Goal: Task Accomplishment & Management: Use online tool/utility

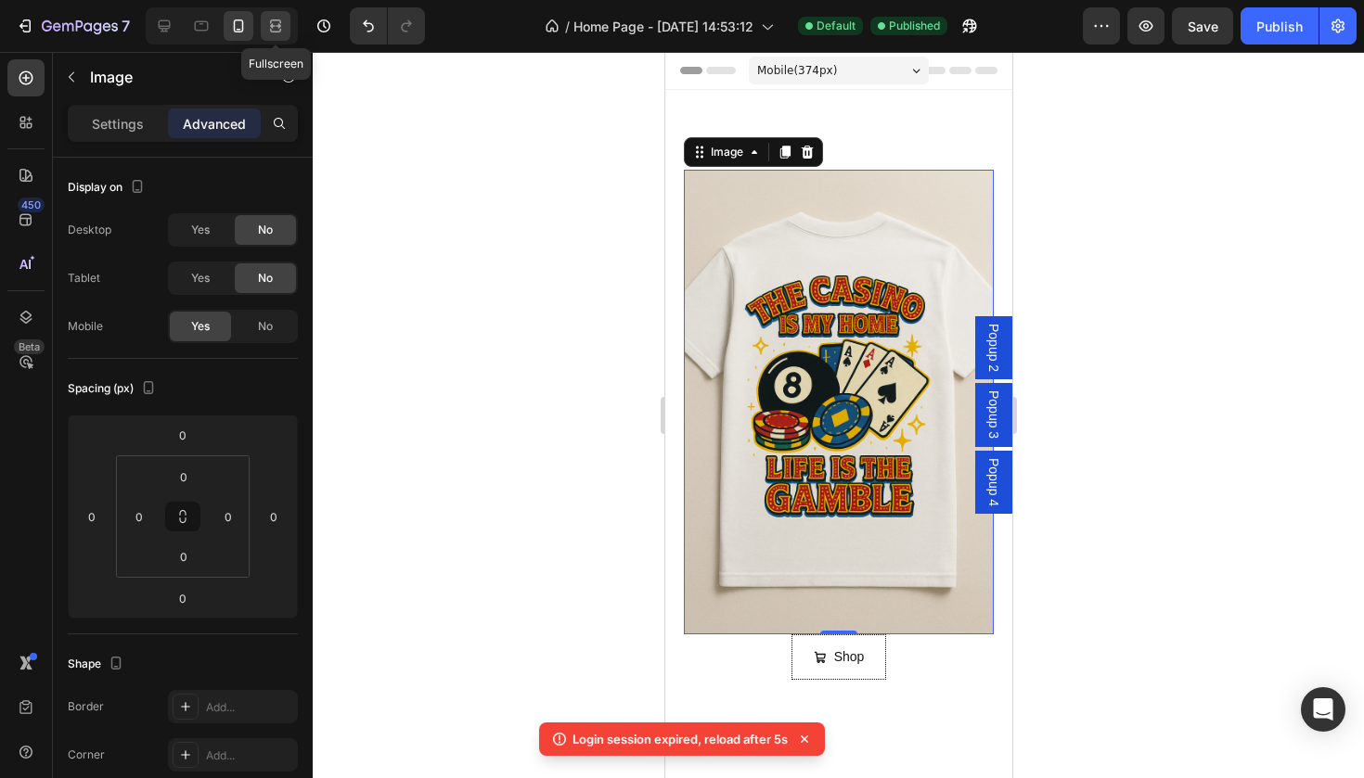
click at [264, 25] on div at bounding box center [276, 26] width 30 height 30
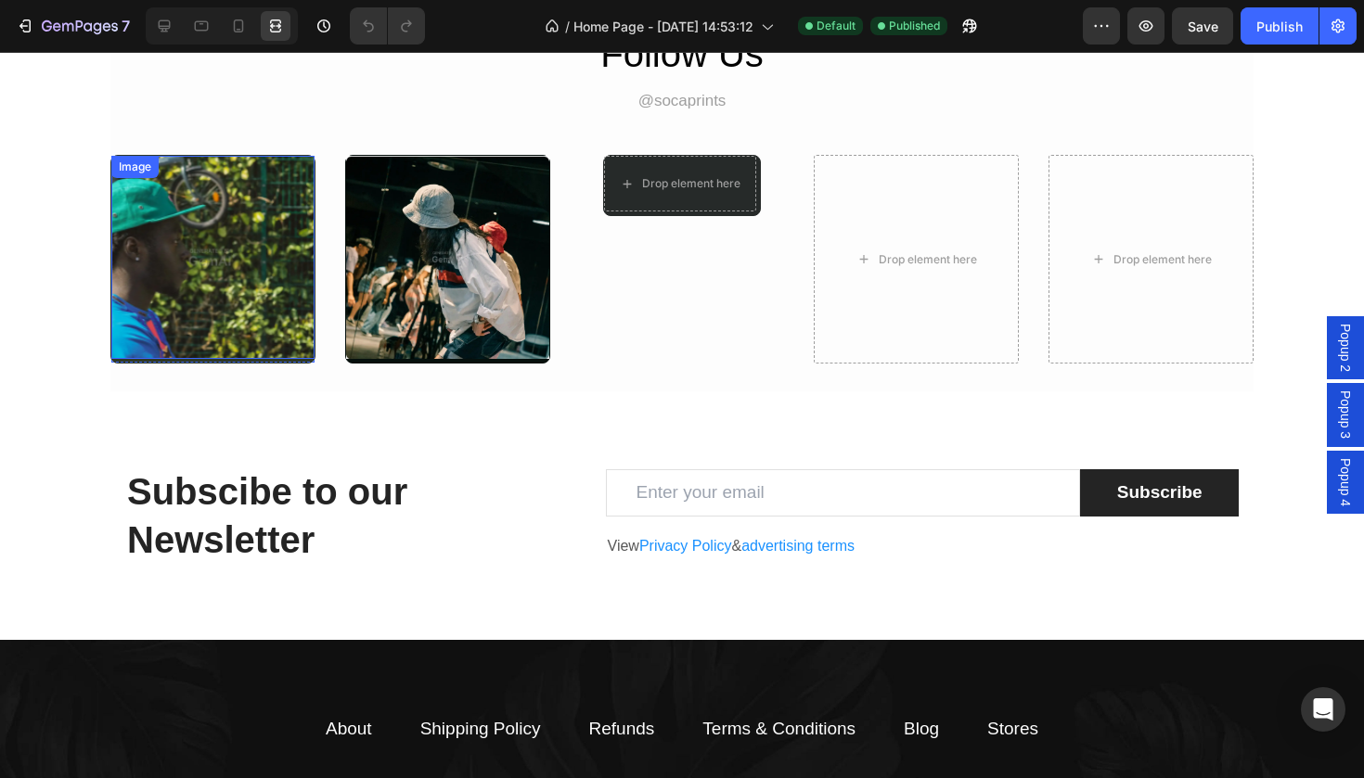
scroll to position [2589, 0]
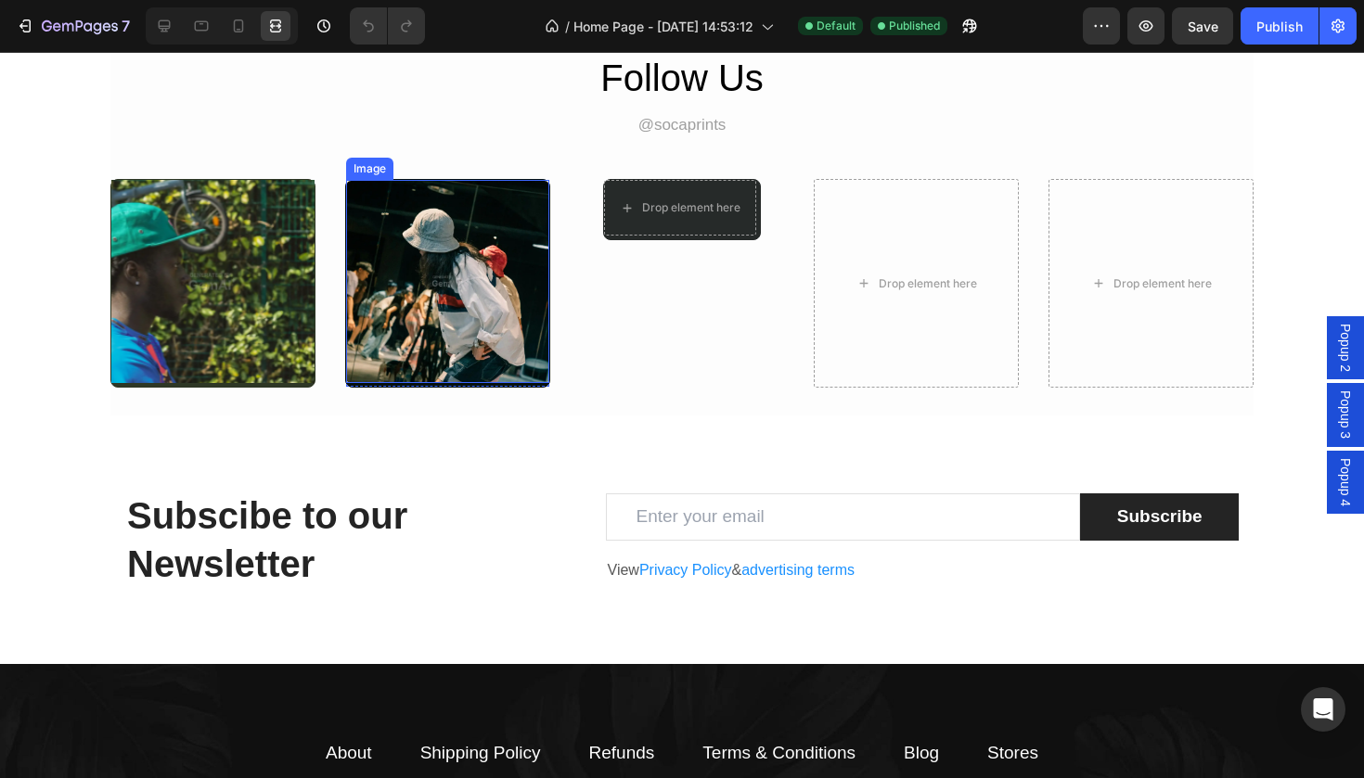
click at [432, 383] on img at bounding box center [447, 281] width 203 height 203
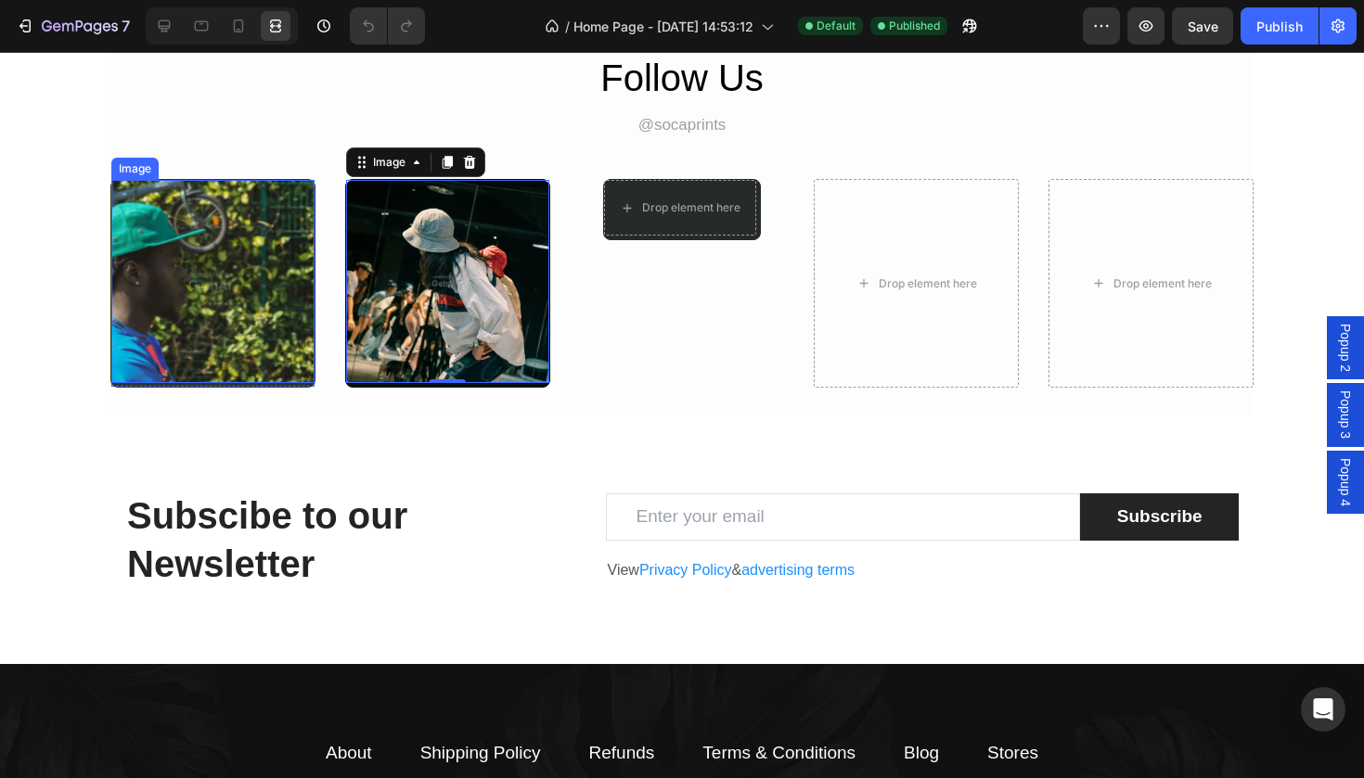
click at [201, 298] on img at bounding box center [212, 281] width 203 height 203
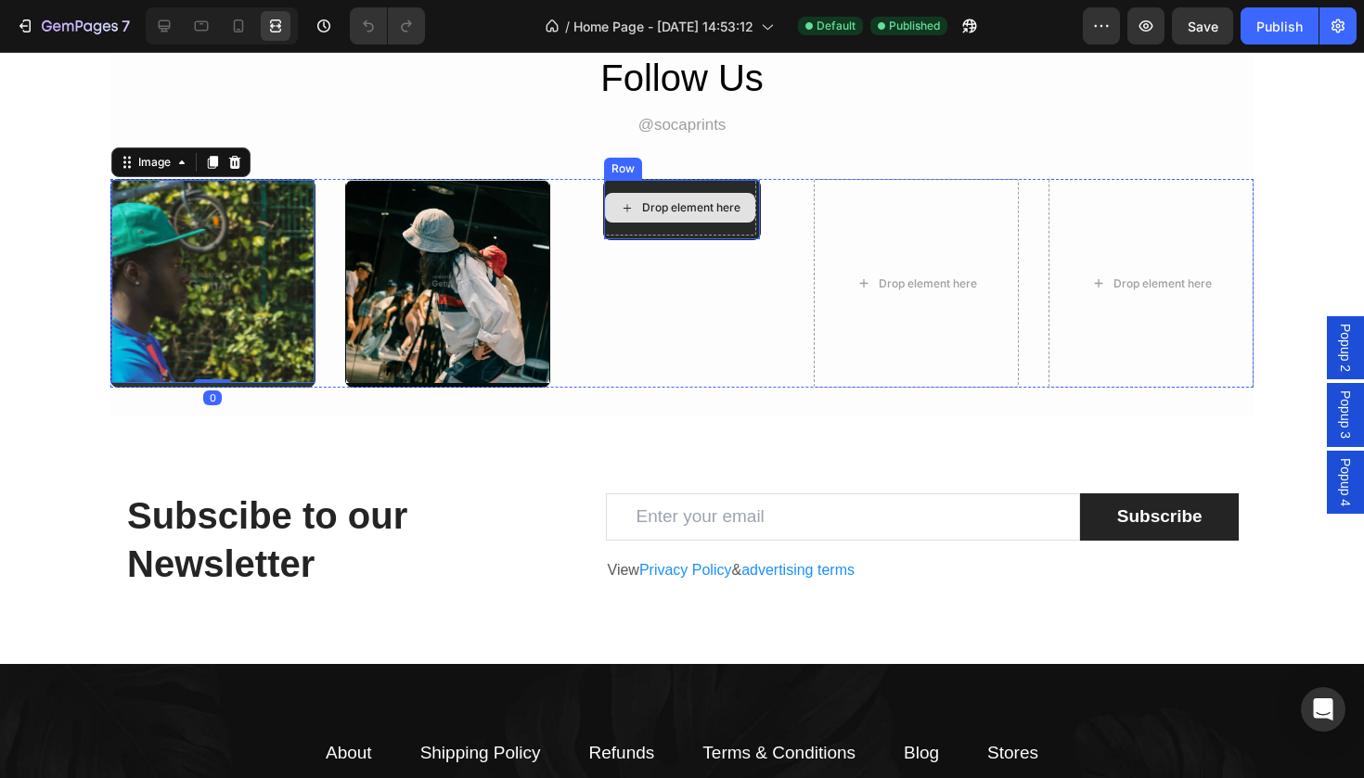
click at [684, 223] on div "Drop element here" at bounding box center [680, 208] width 150 height 30
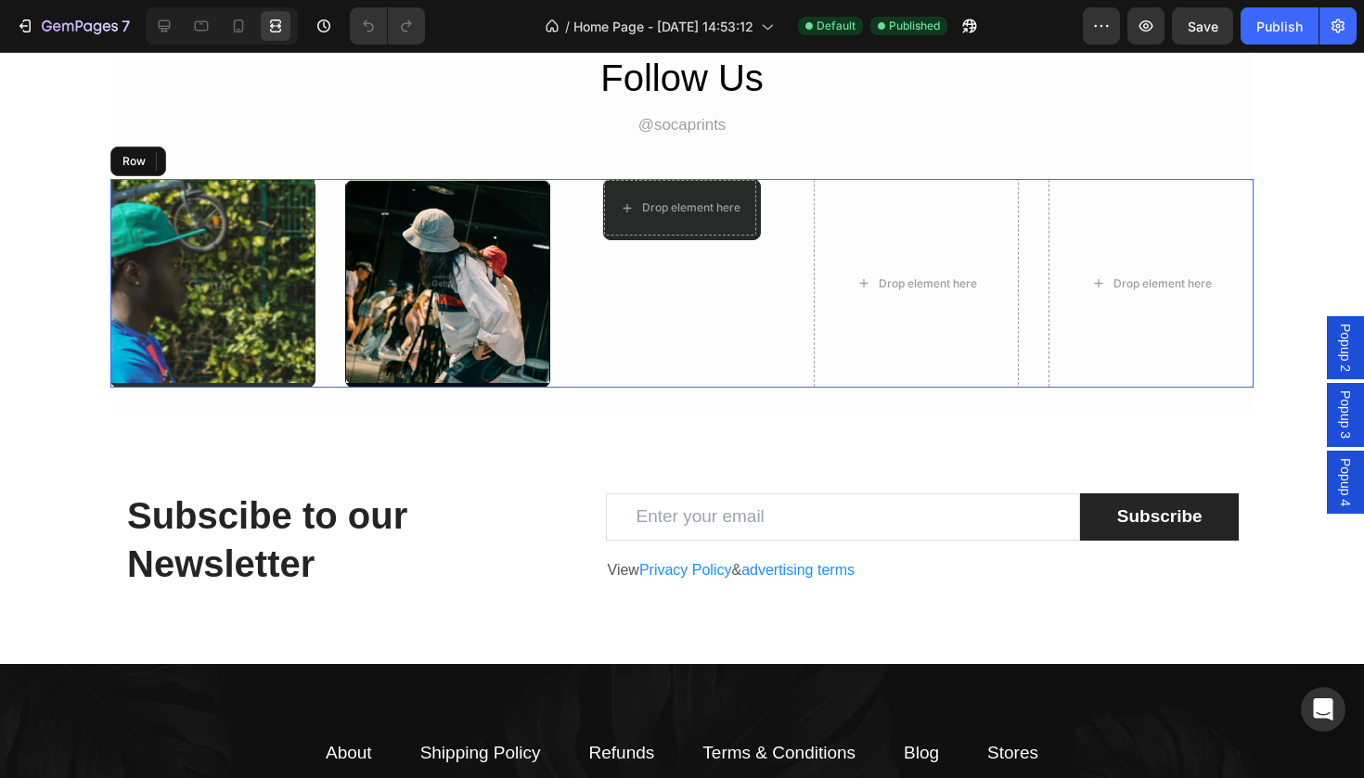
click at [682, 319] on div "Drop element here Row" at bounding box center [682, 283] width 205 height 209
click at [929, 291] on div "Drop element here" at bounding box center [928, 283] width 98 height 15
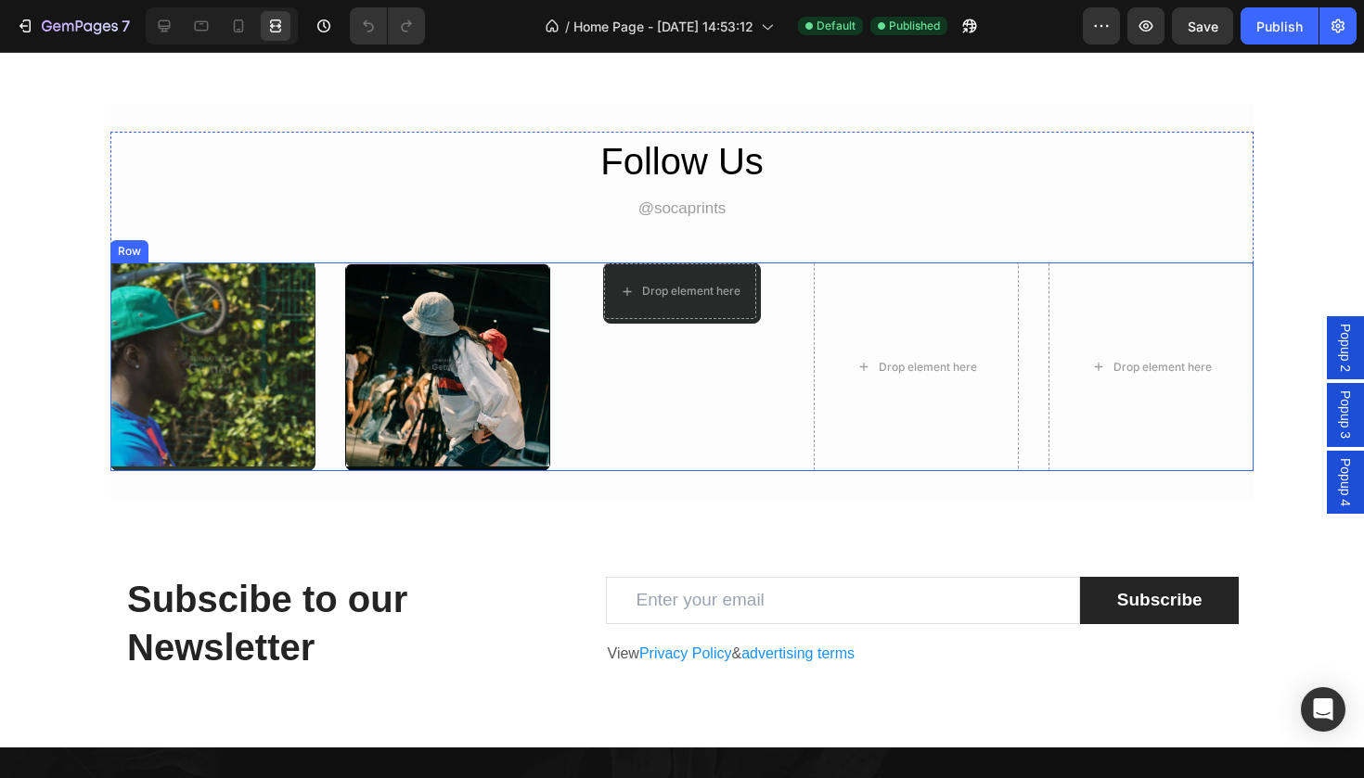
scroll to position [2492, 0]
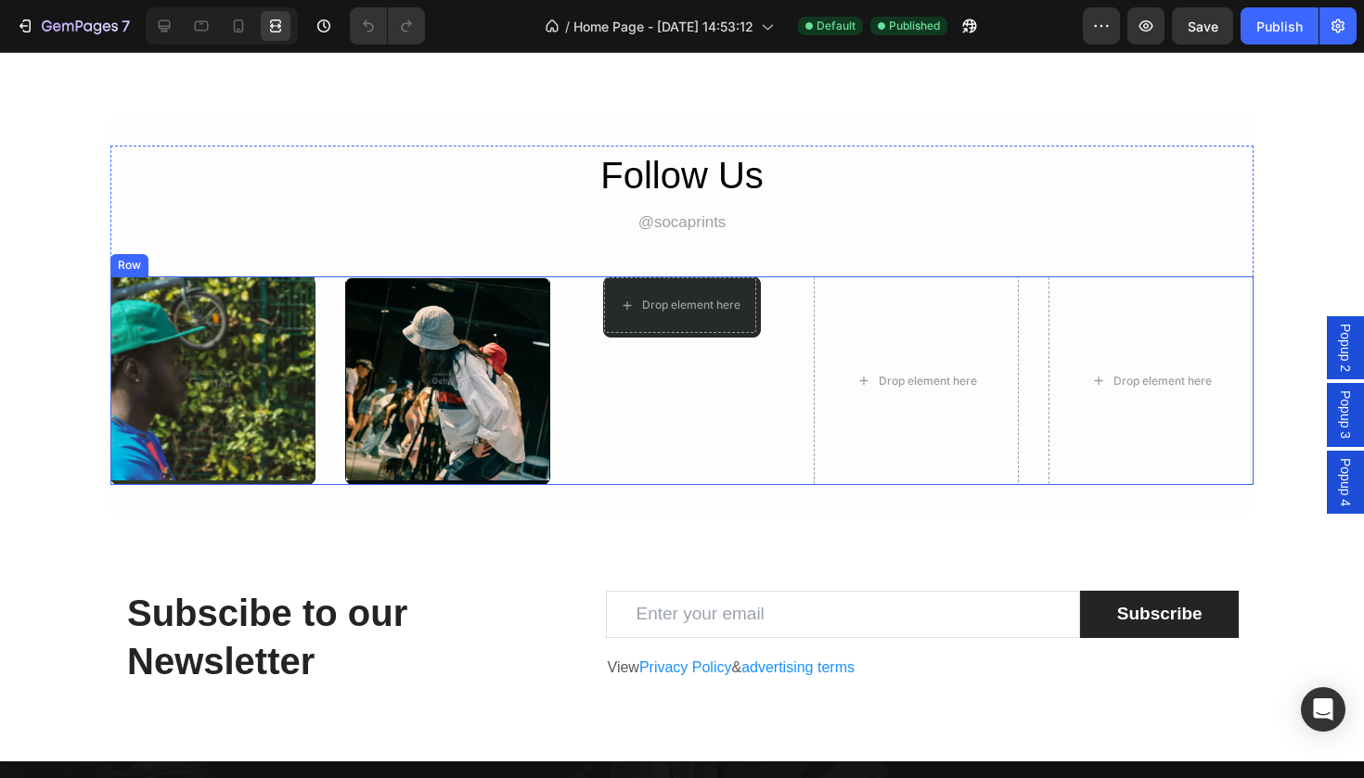
click at [612, 454] on div "Drop element here Row" at bounding box center [682, 380] width 205 height 209
click at [175, 27] on div at bounding box center [164, 26] width 30 height 30
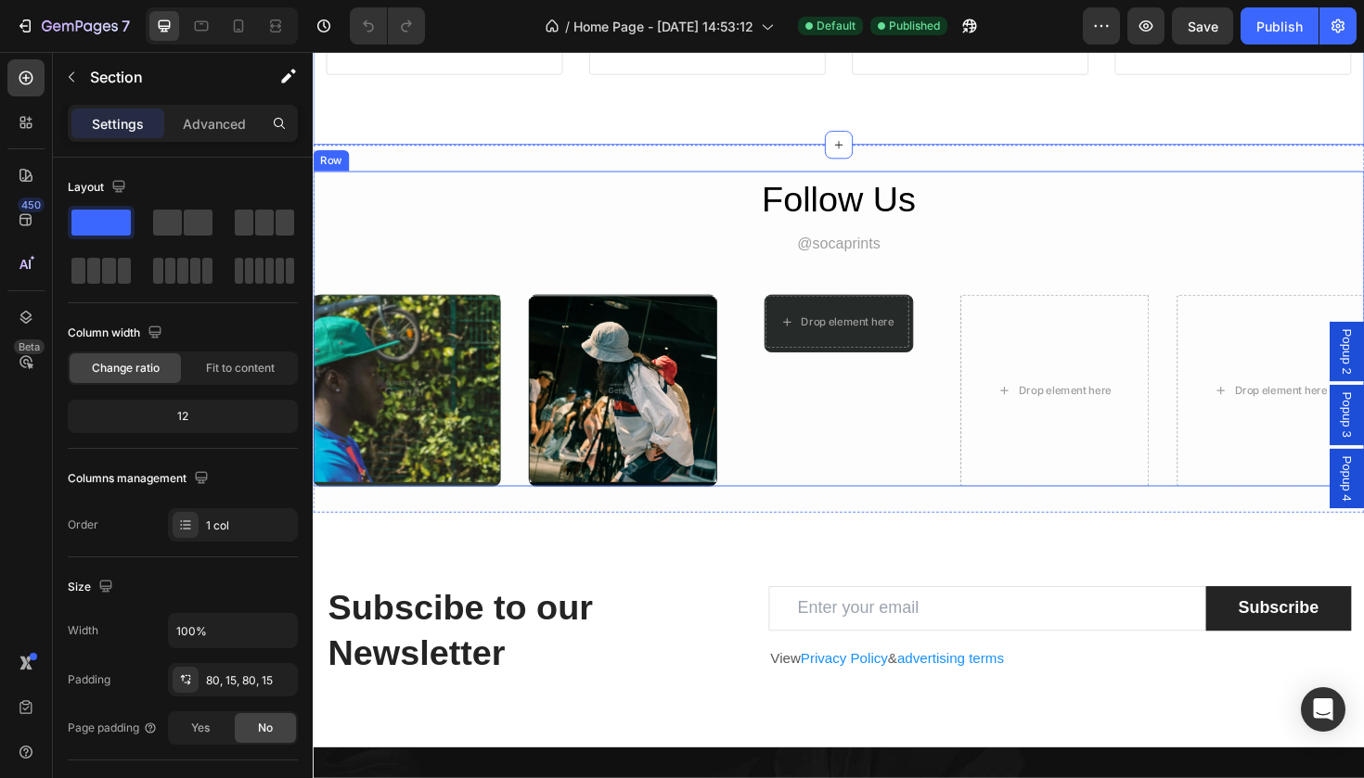
scroll to position [2460, 0]
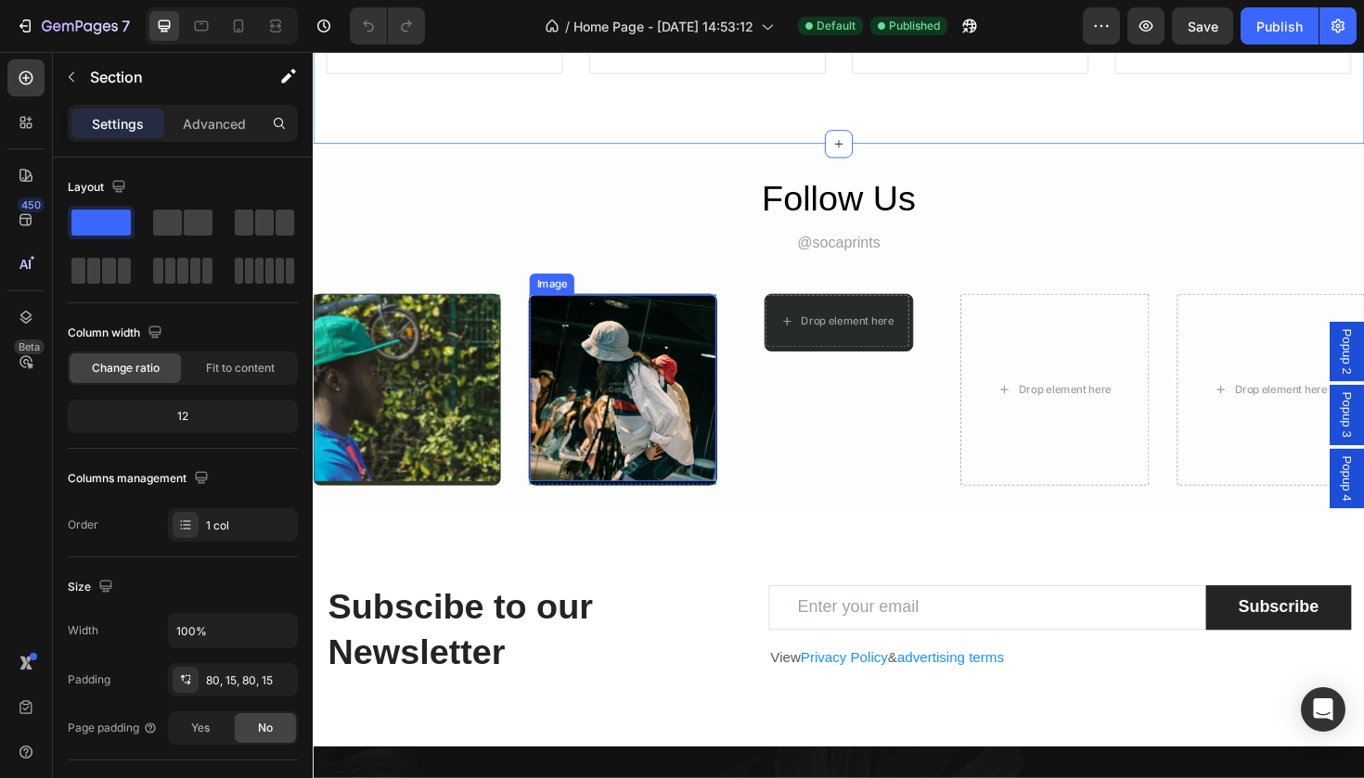
click at [627, 450] on img at bounding box center [640, 407] width 197 height 197
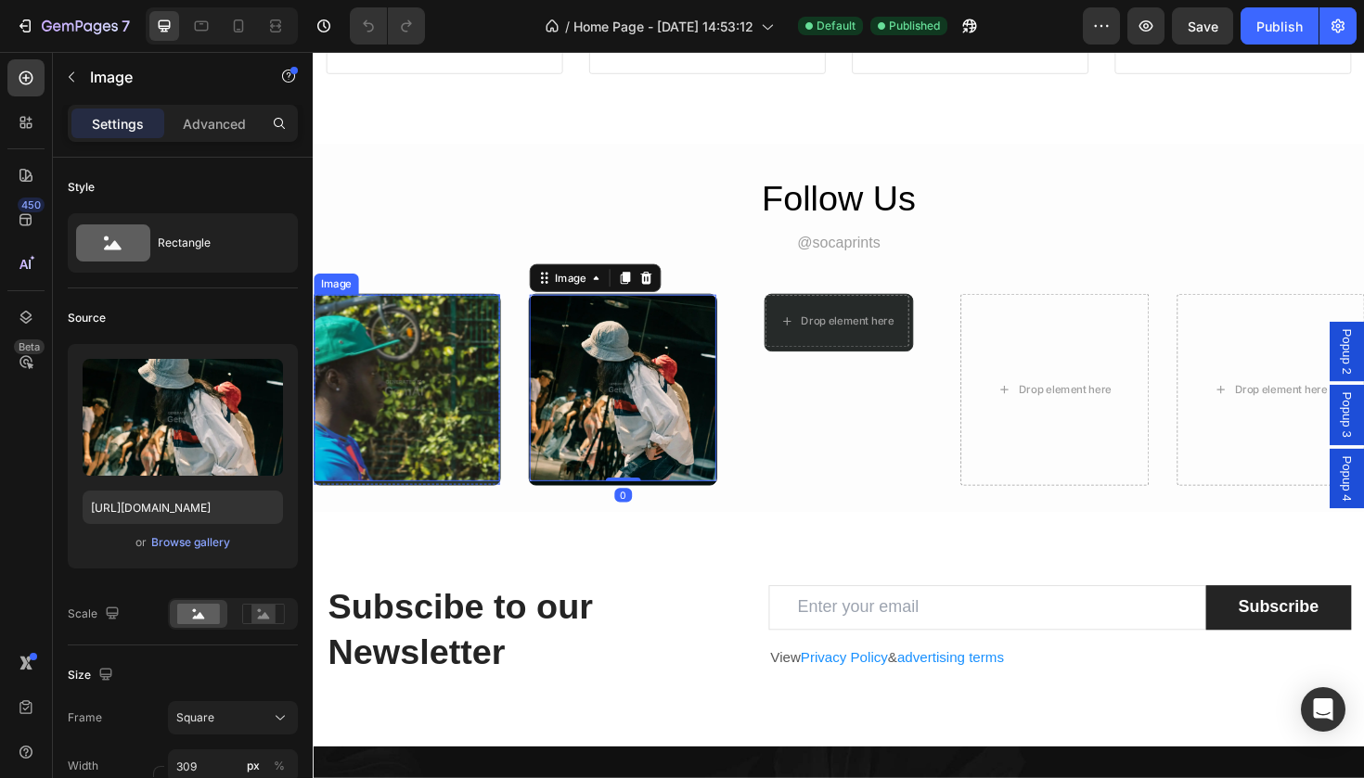
click at [464, 442] on img at bounding box center [412, 407] width 197 height 197
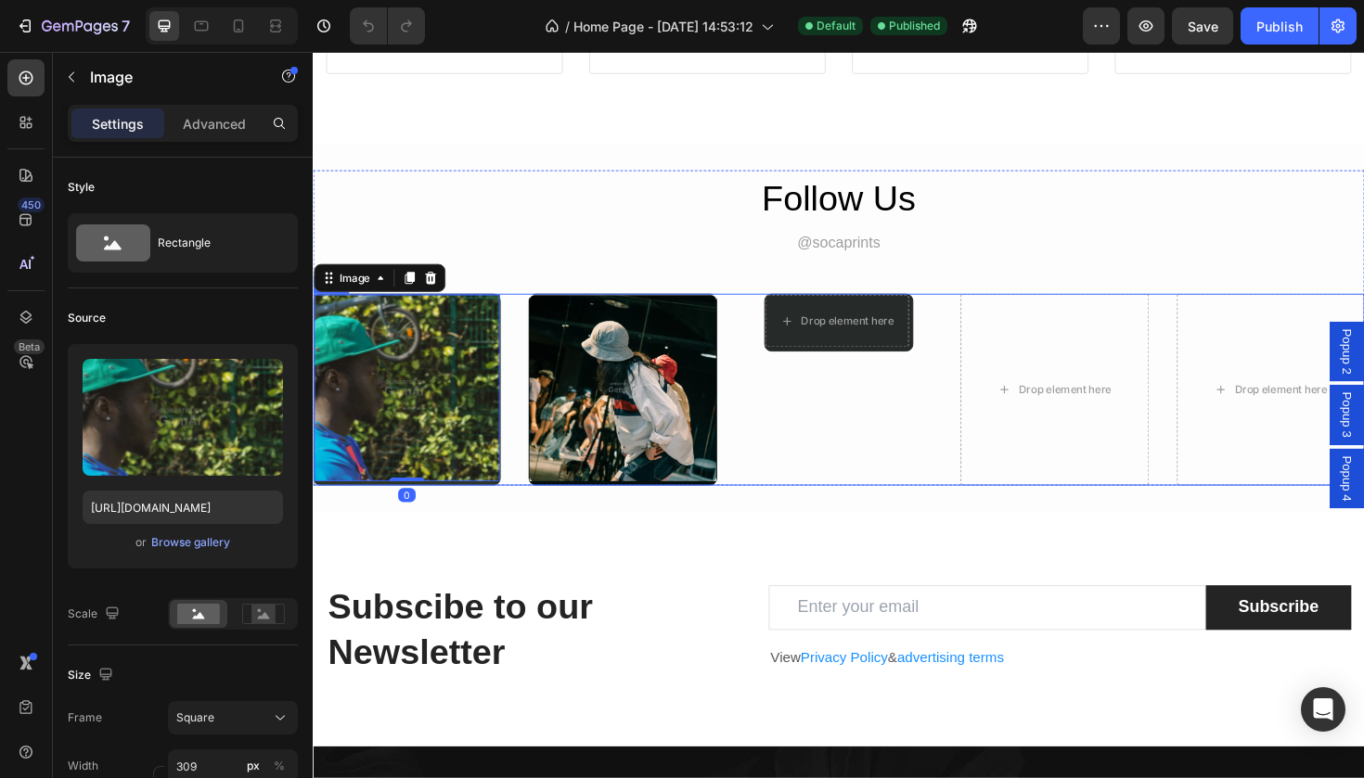
click at [885, 411] on div "Drop element here Row" at bounding box center [869, 409] width 199 height 202
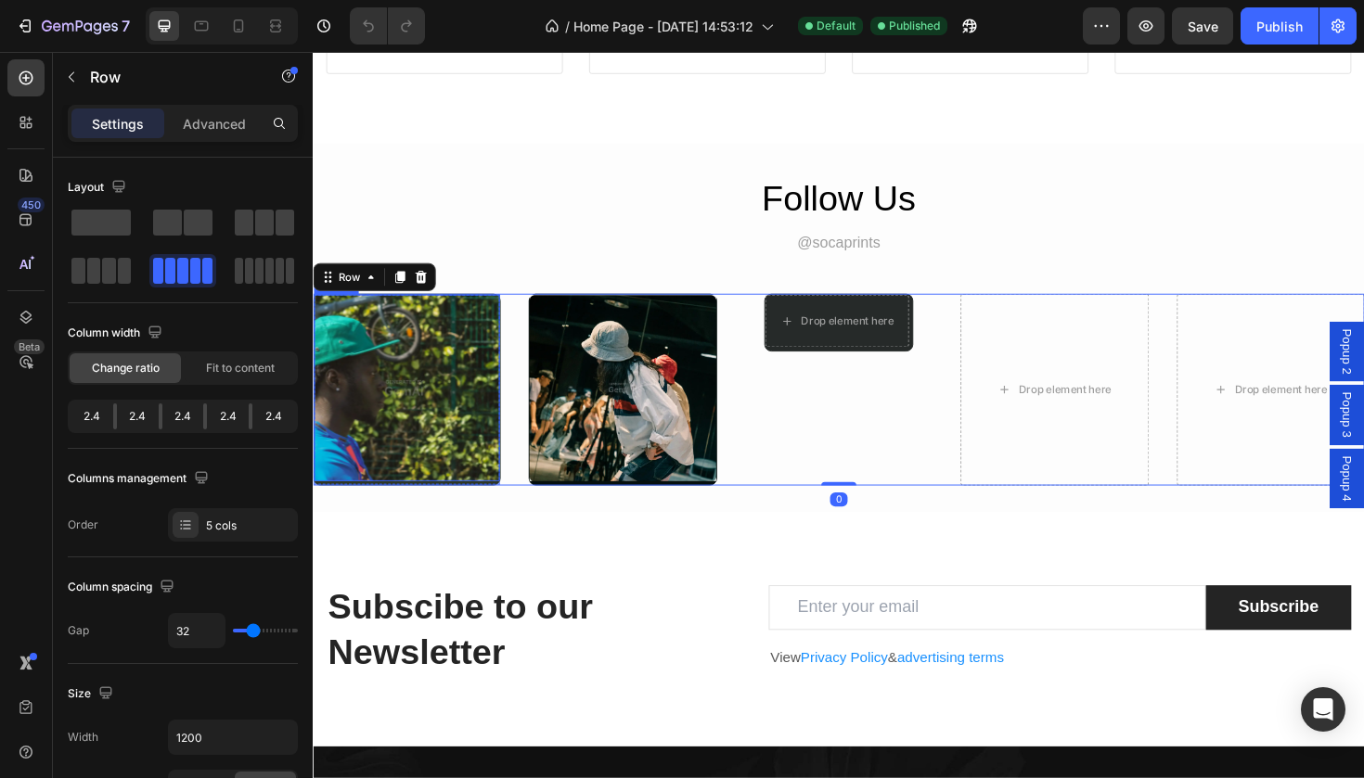
click at [427, 468] on img at bounding box center [412, 407] width 197 height 197
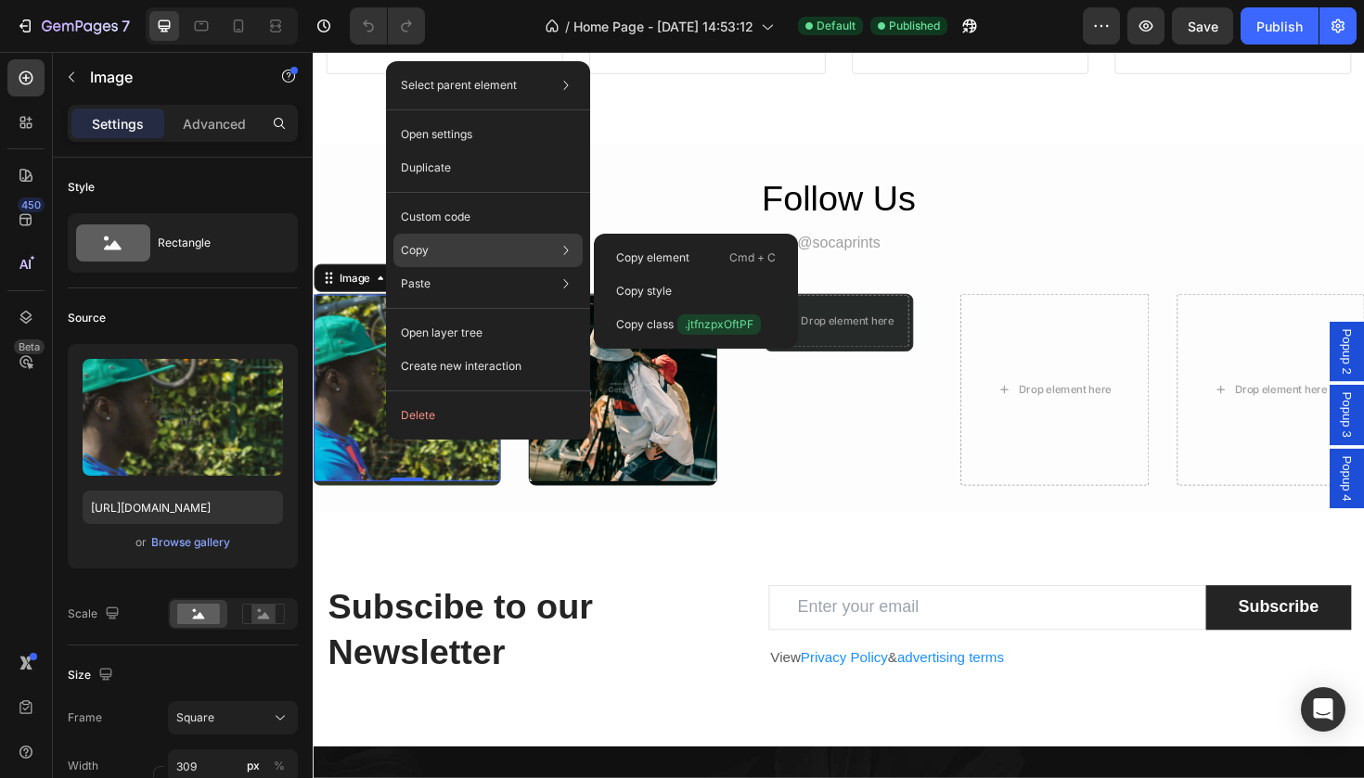
click at [430, 257] on div "Copy Copy element Cmd + C Copy style Copy class .jtfnzpxOftPF" at bounding box center [487, 250] width 189 height 33
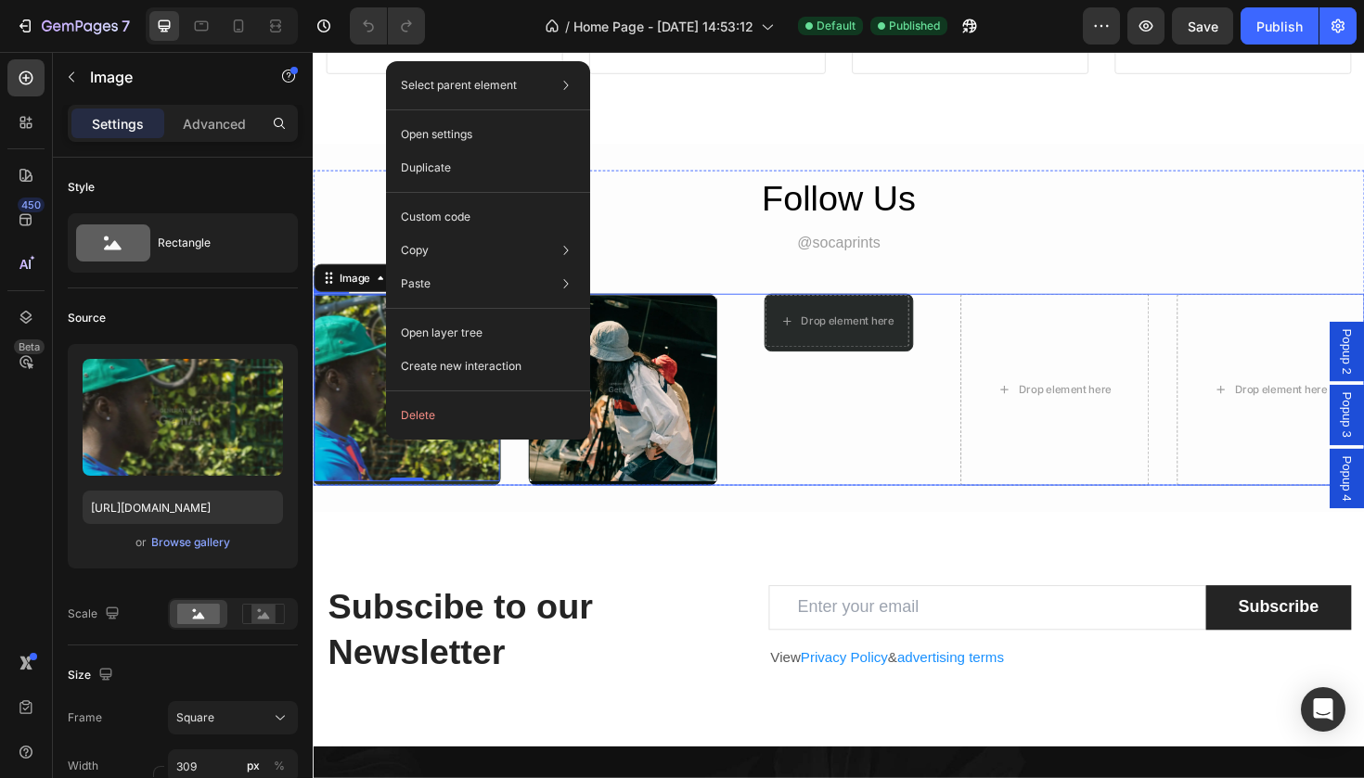
click at [834, 510] on div "Drop element here Row" at bounding box center [869, 409] width 199 height 202
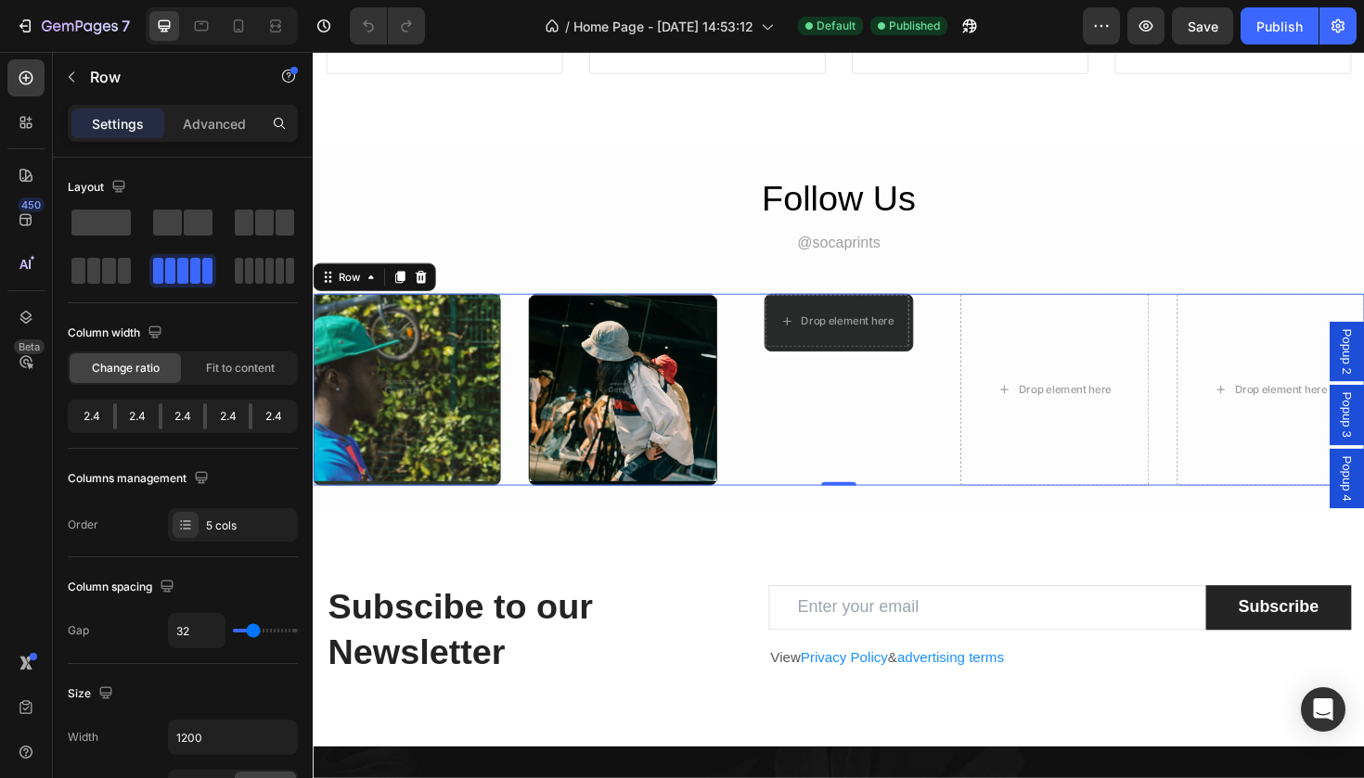
click at [828, 461] on div "Drop element here Row" at bounding box center [869, 409] width 199 height 202
click at [949, 369] on div "Drop element here Row" at bounding box center [869, 409] width 199 height 202
click at [1033, 418] on div "Drop element here" at bounding box center [1097, 409] width 199 height 202
click at [777, 384] on div "Drop element here Row" at bounding box center [869, 409] width 199 height 202
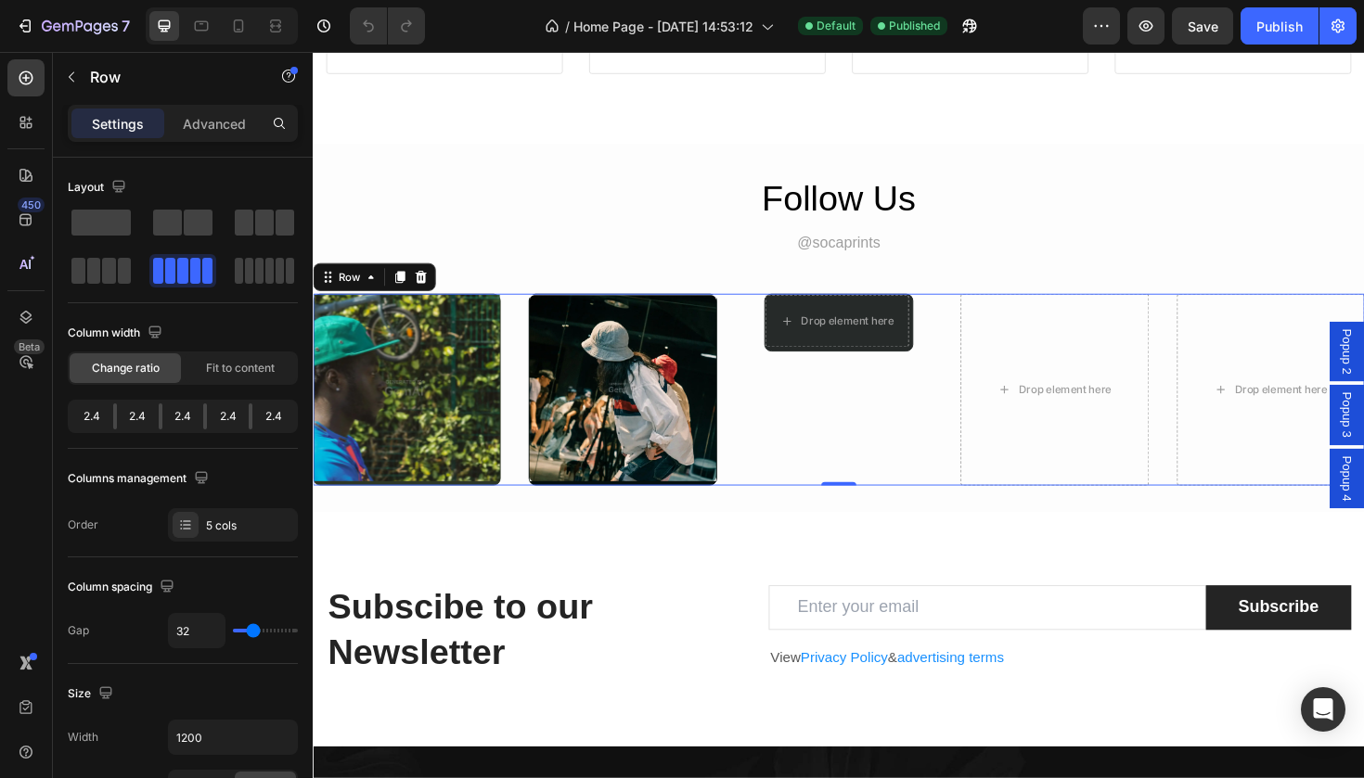
click at [823, 472] on div "Drop element here Row" at bounding box center [869, 409] width 199 height 202
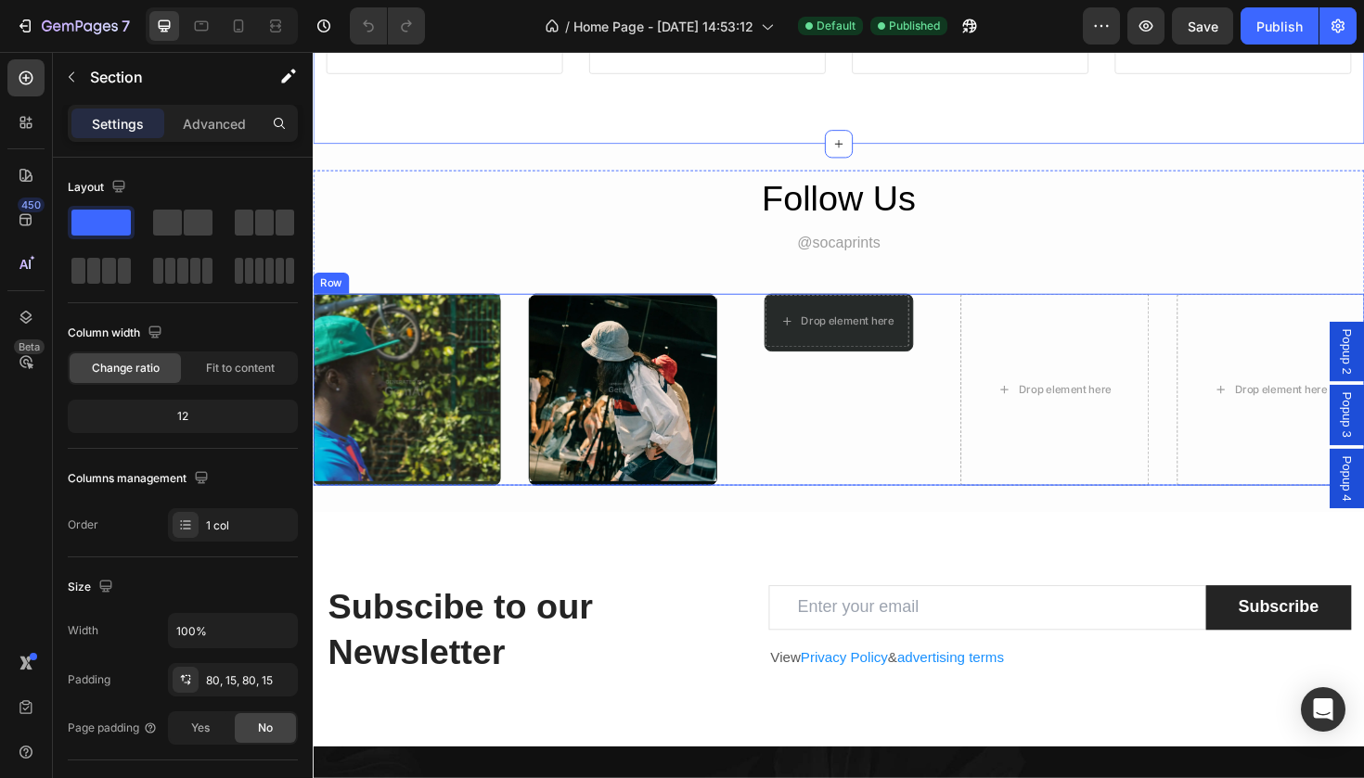
click at [840, 464] on div "Drop element here Row" at bounding box center [869, 409] width 199 height 202
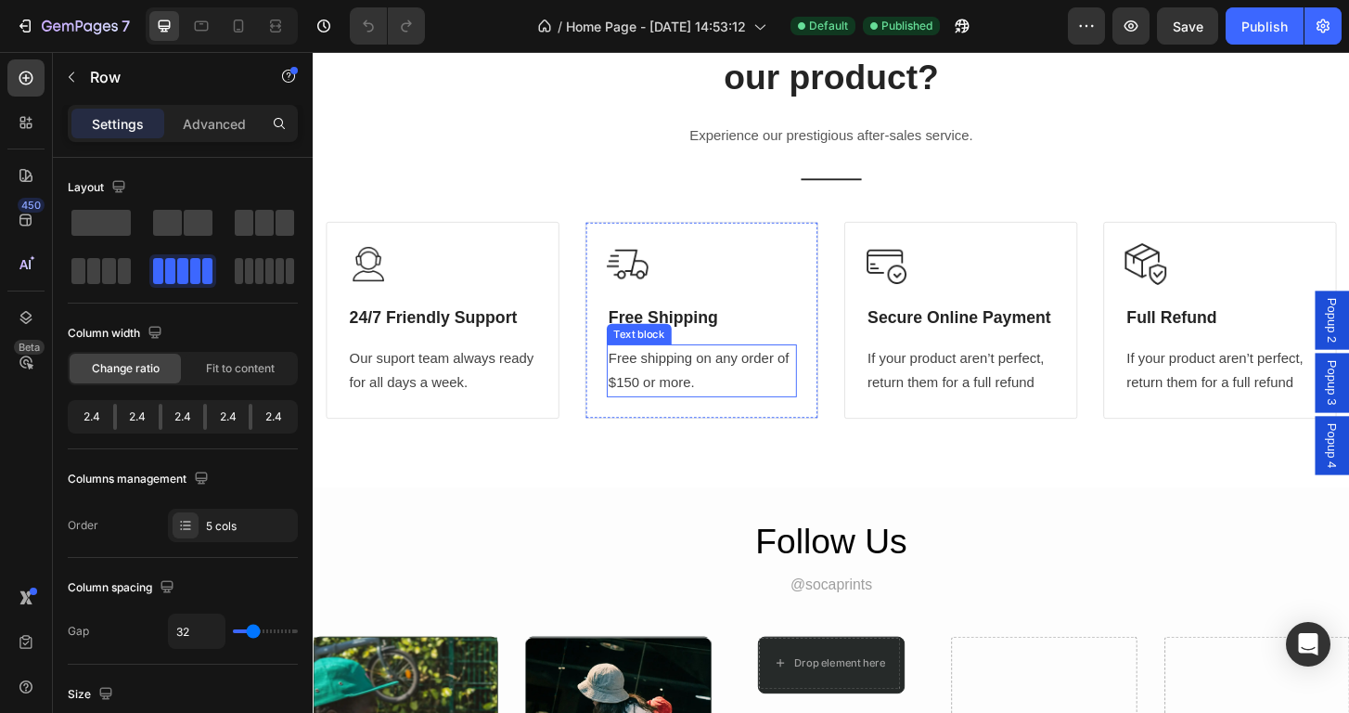
scroll to position [2277, 0]
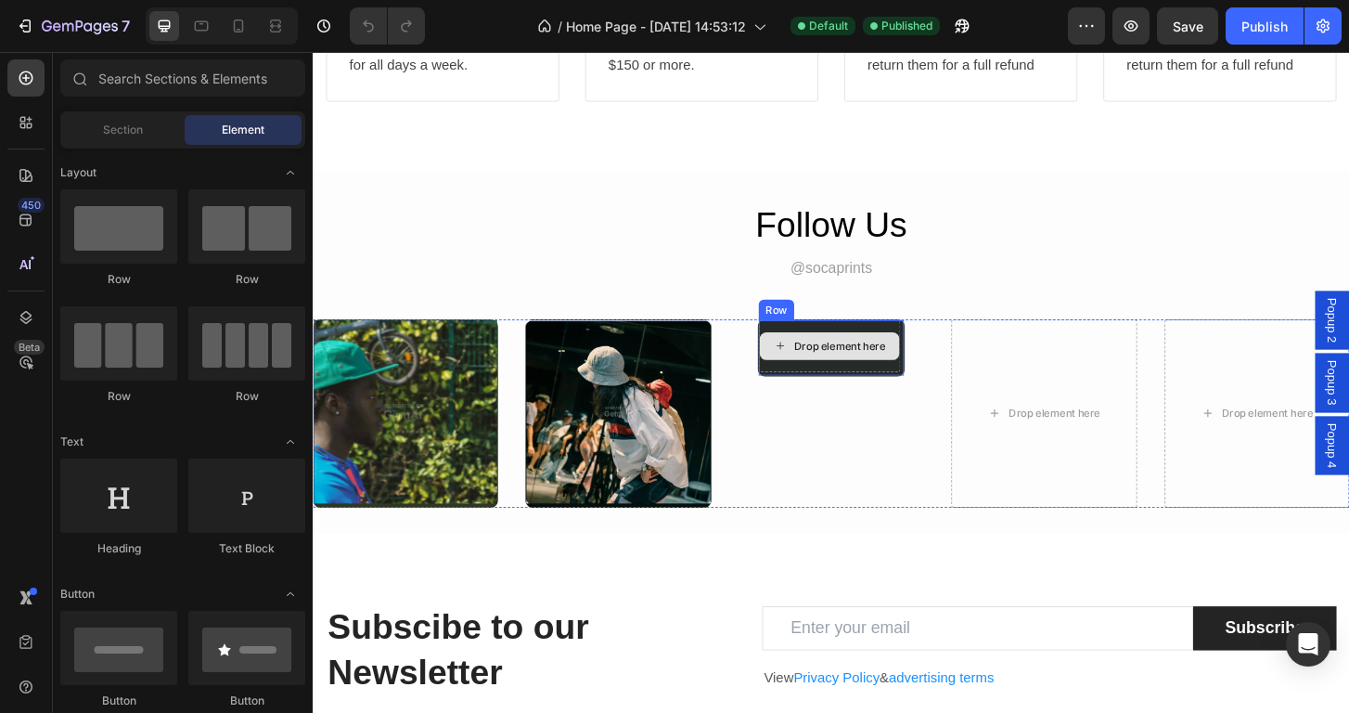
click at [844, 365] on div "Drop element here" at bounding box center [878, 367] width 98 height 15
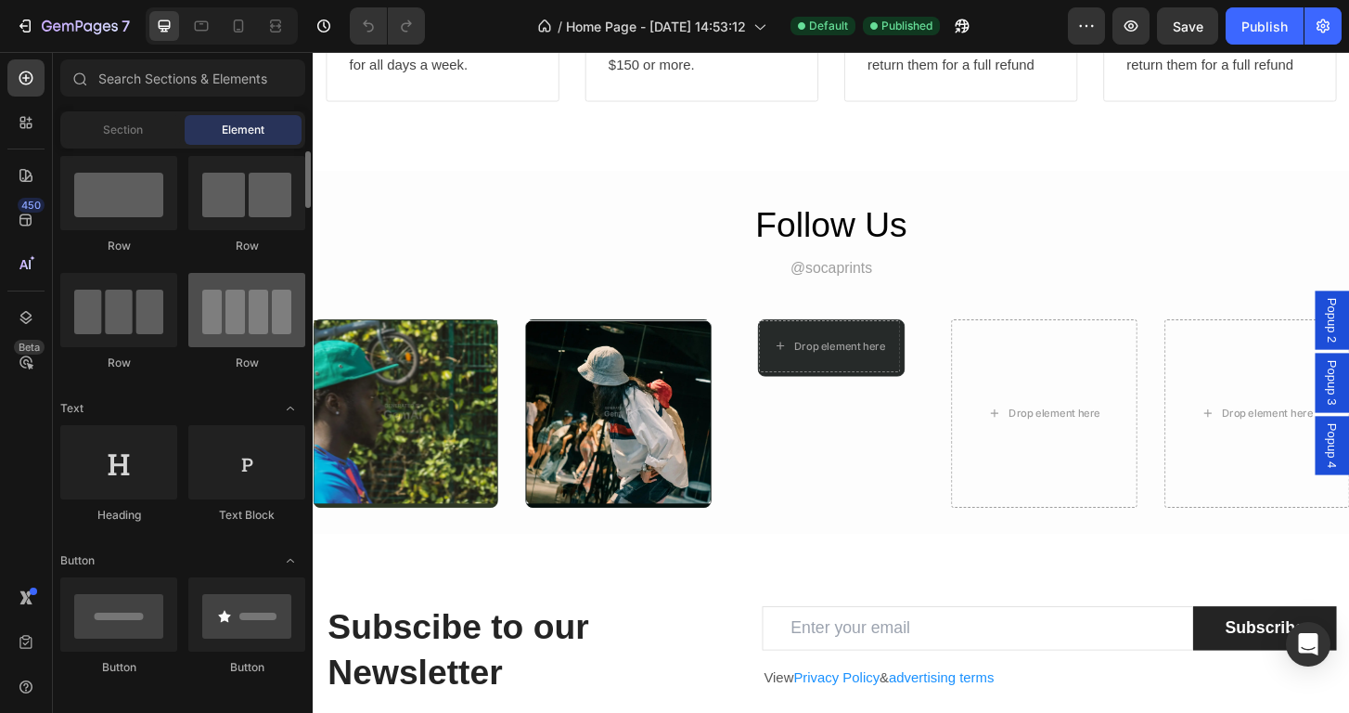
scroll to position [0, 0]
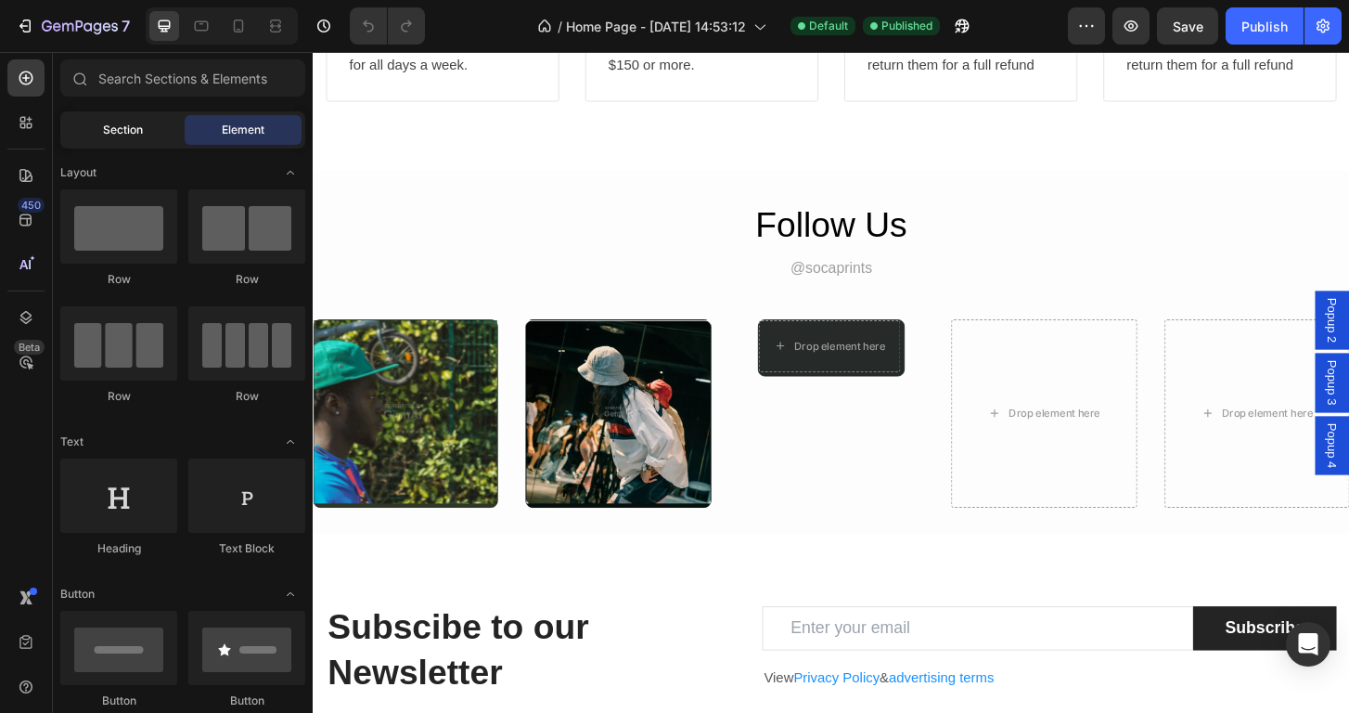
click at [142, 134] on span "Section" at bounding box center [123, 130] width 40 height 17
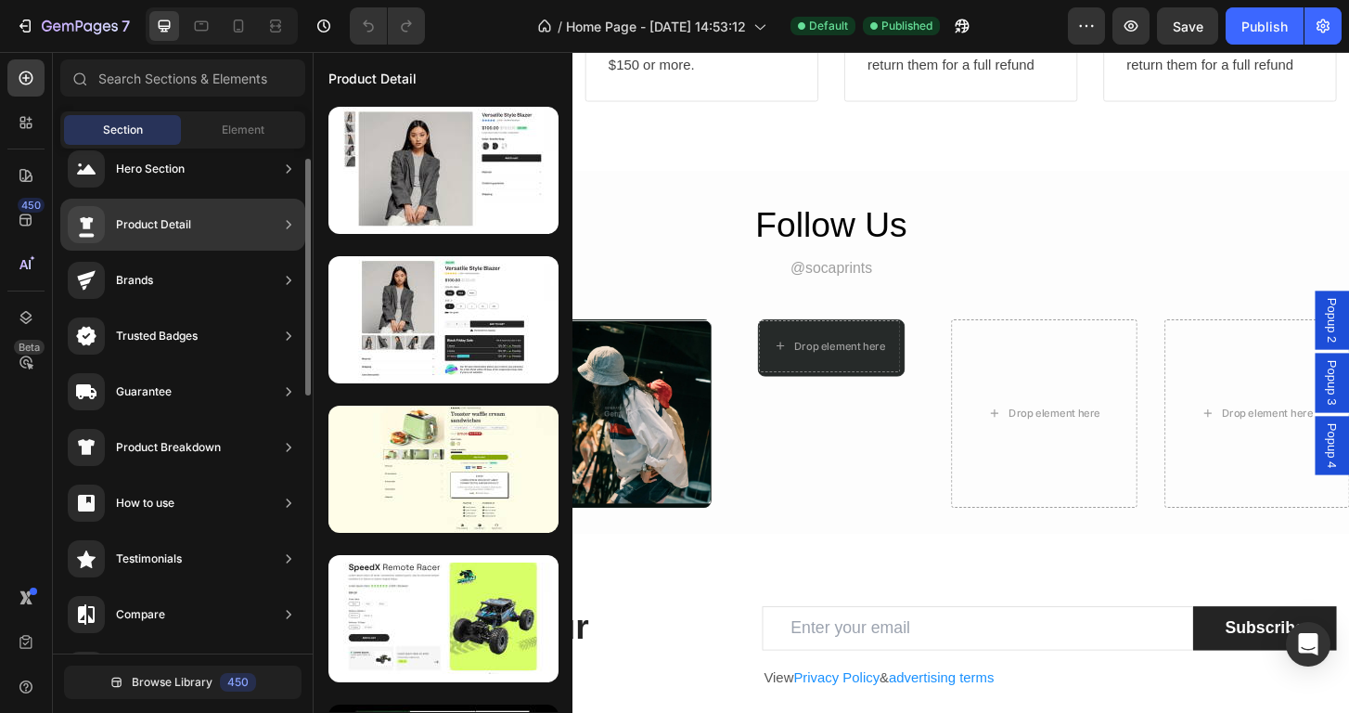
scroll to position [21, 0]
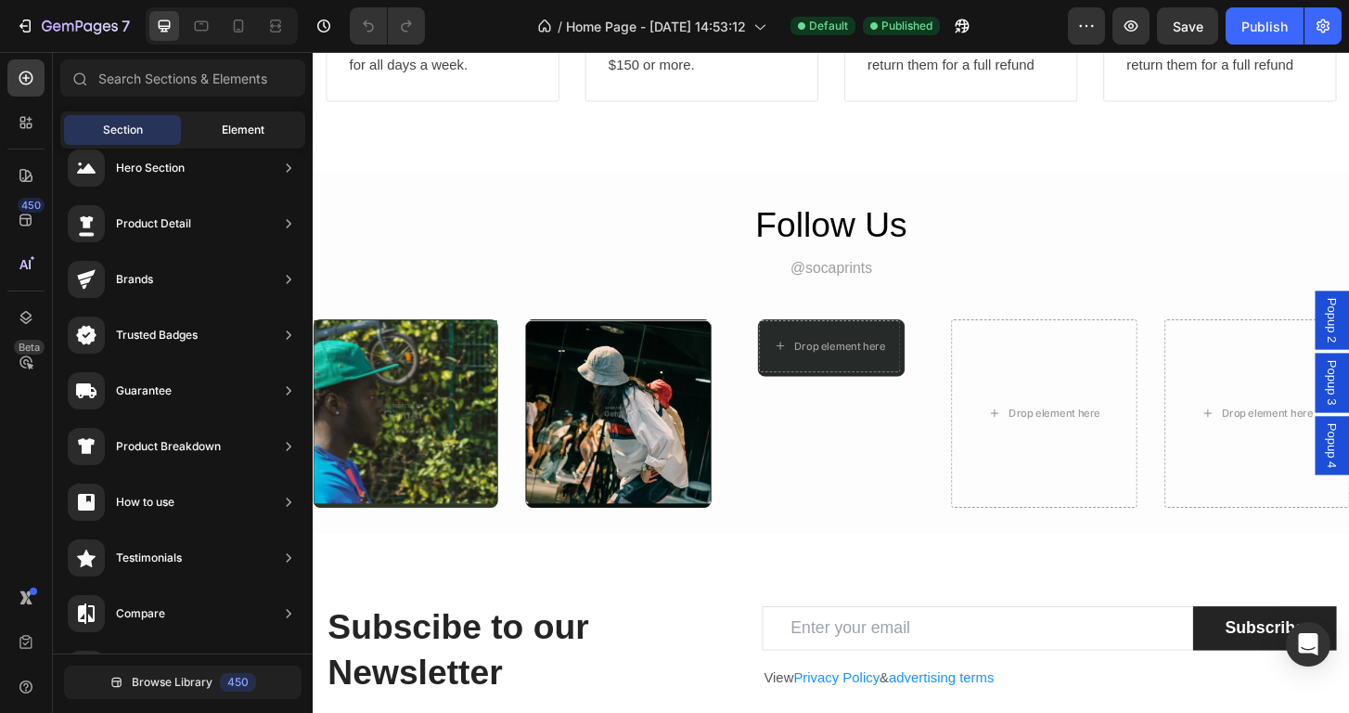
click at [218, 125] on div "Element" at bounding box center [243, 130] width 117 height 30
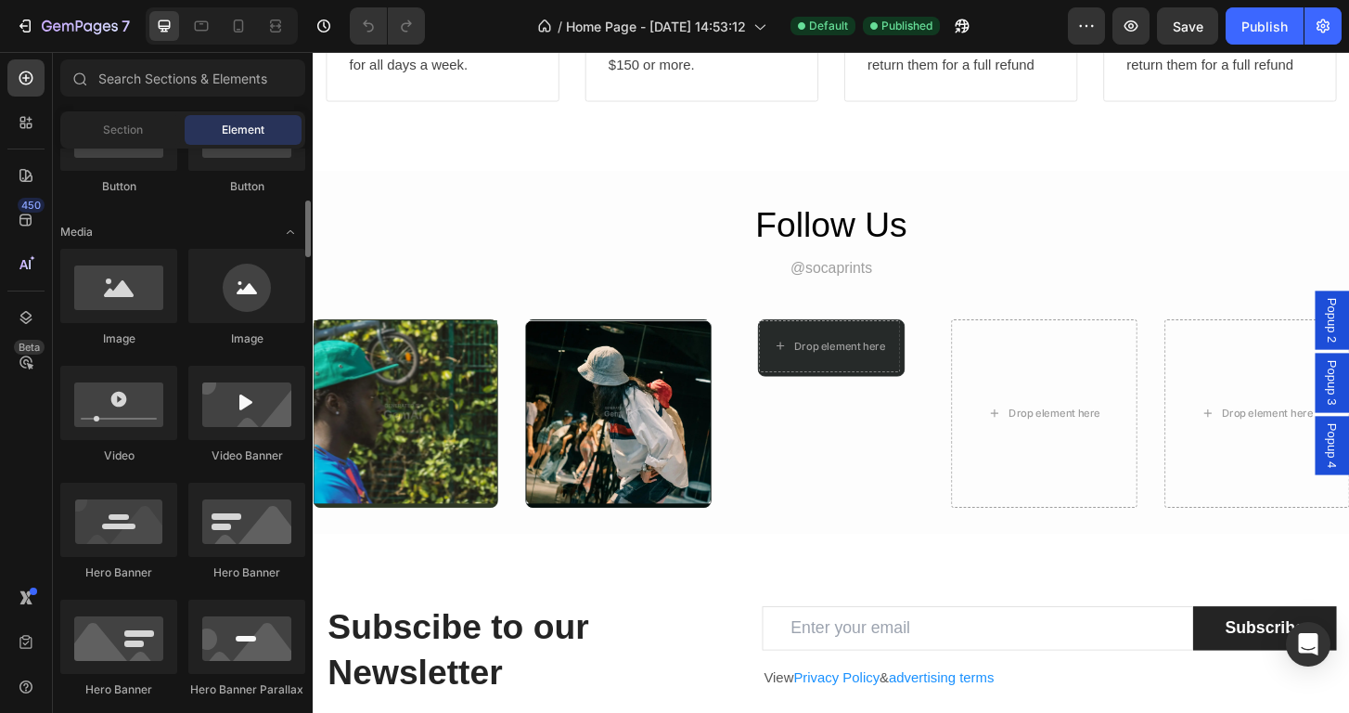
scroll to position [512, 0]
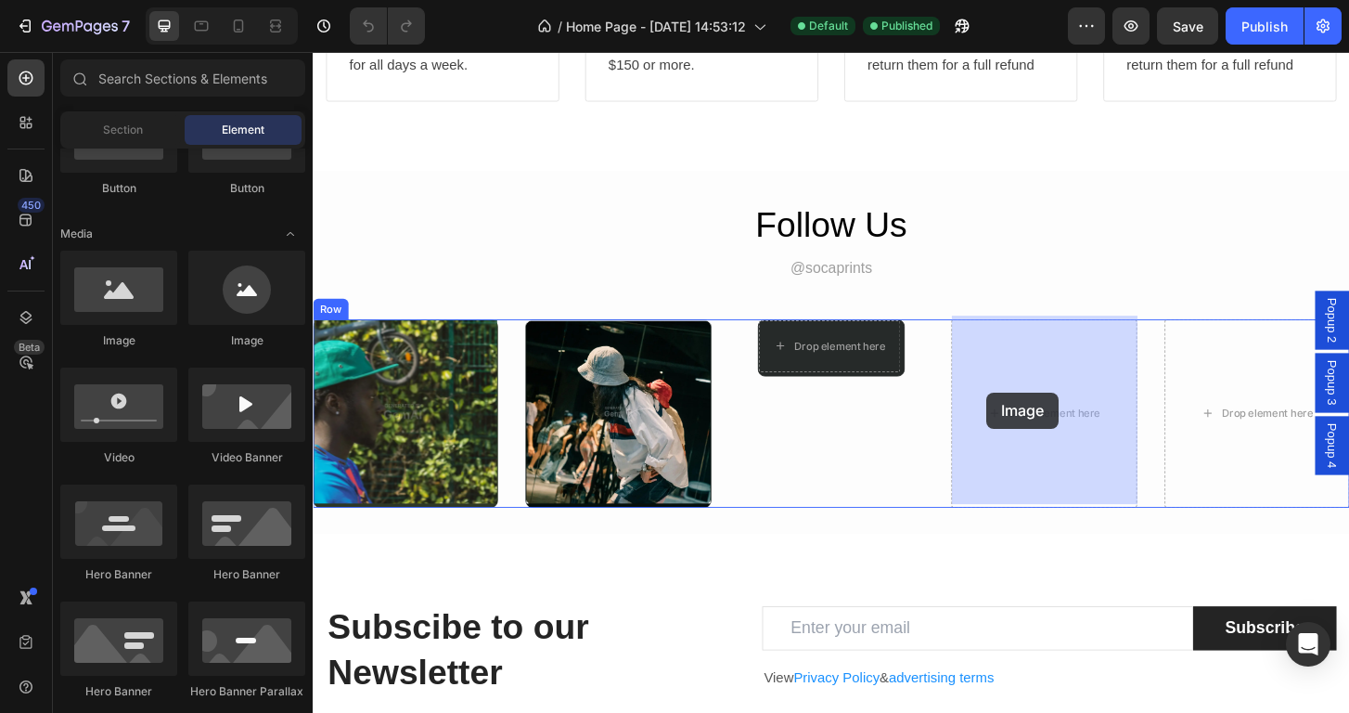
drag, startPoint x: 445, startPoint y: 353, endPoint x: 1036, endPoint y: 417, distance: 594.5
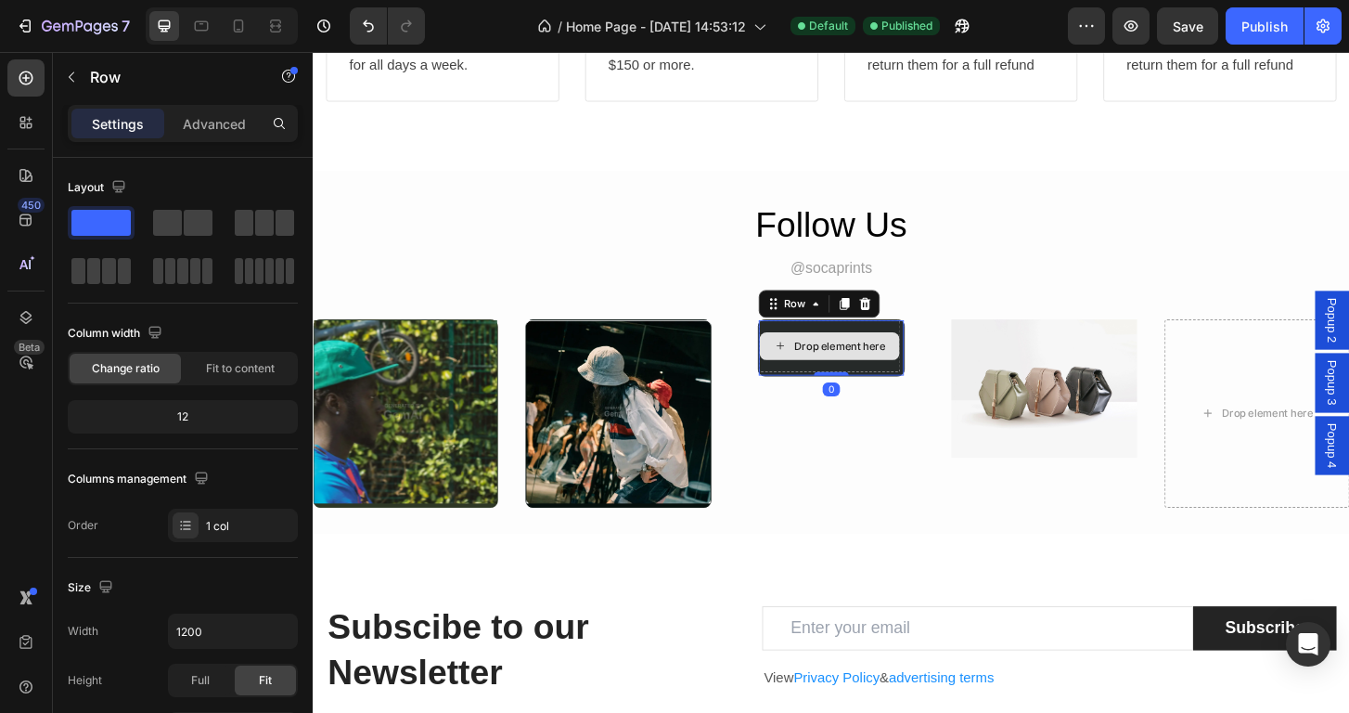
click at [885, 345] on div "Drop element here" at bounding box center [867, 368] width 152 height 56
click at [906, 319] on icon at bounding box center [905, 322] width 15 height 15
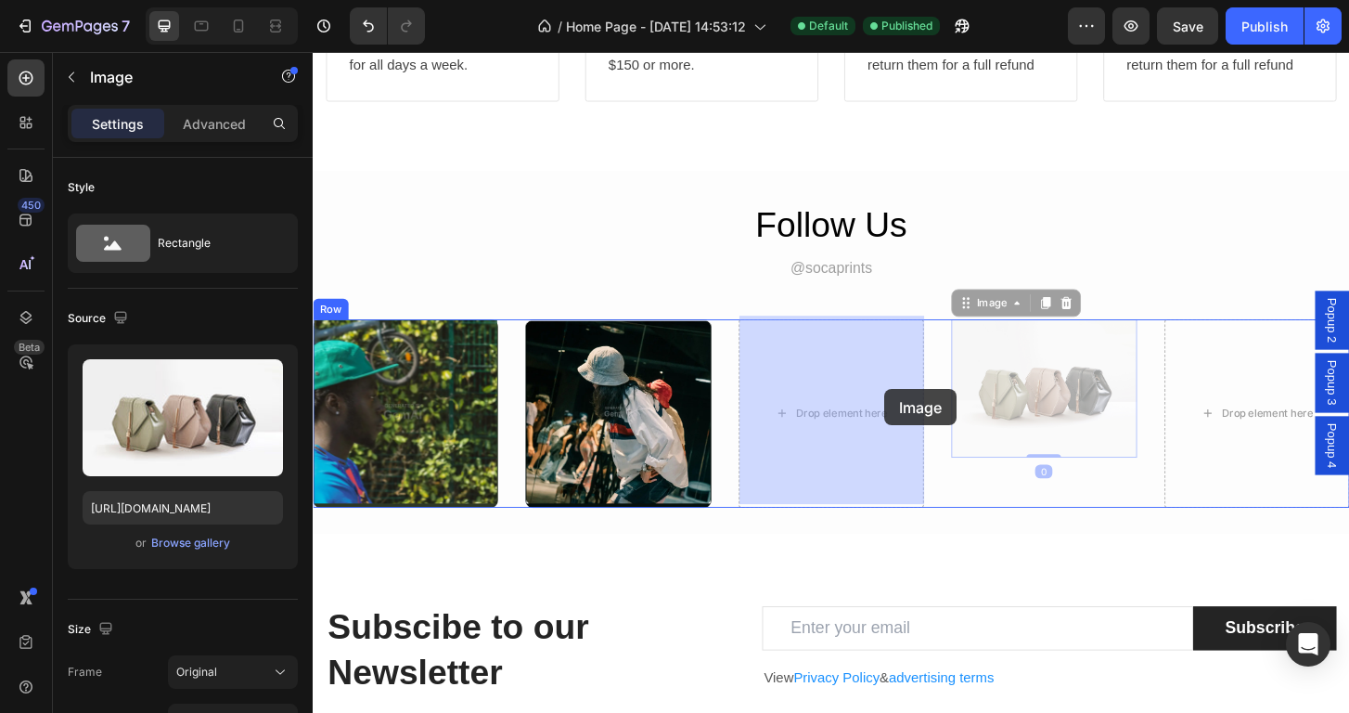
drag, startPoint x: 1093, startPoint y: 417, endPoint x: 884, endPoint y: 417, distance: 208.7
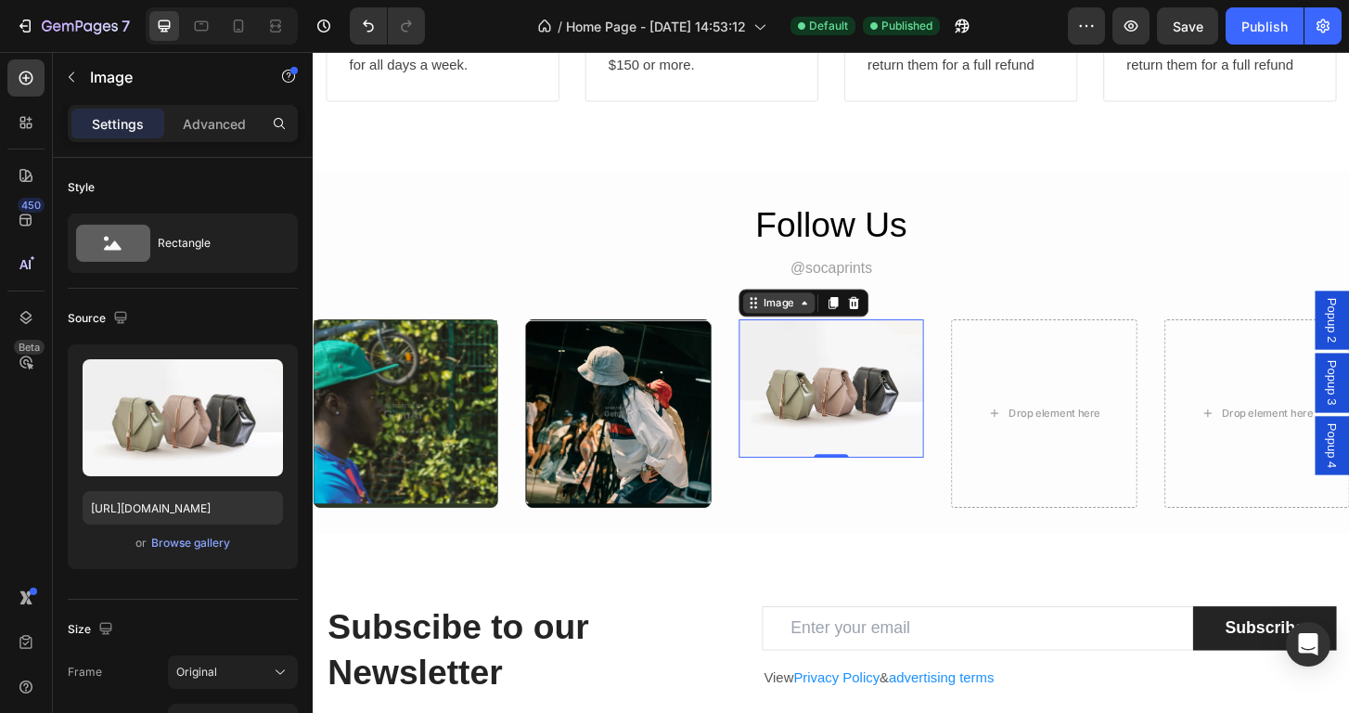
click at [821, 325] on div "Image" at bounding box center [813, 321] width 40 height 17
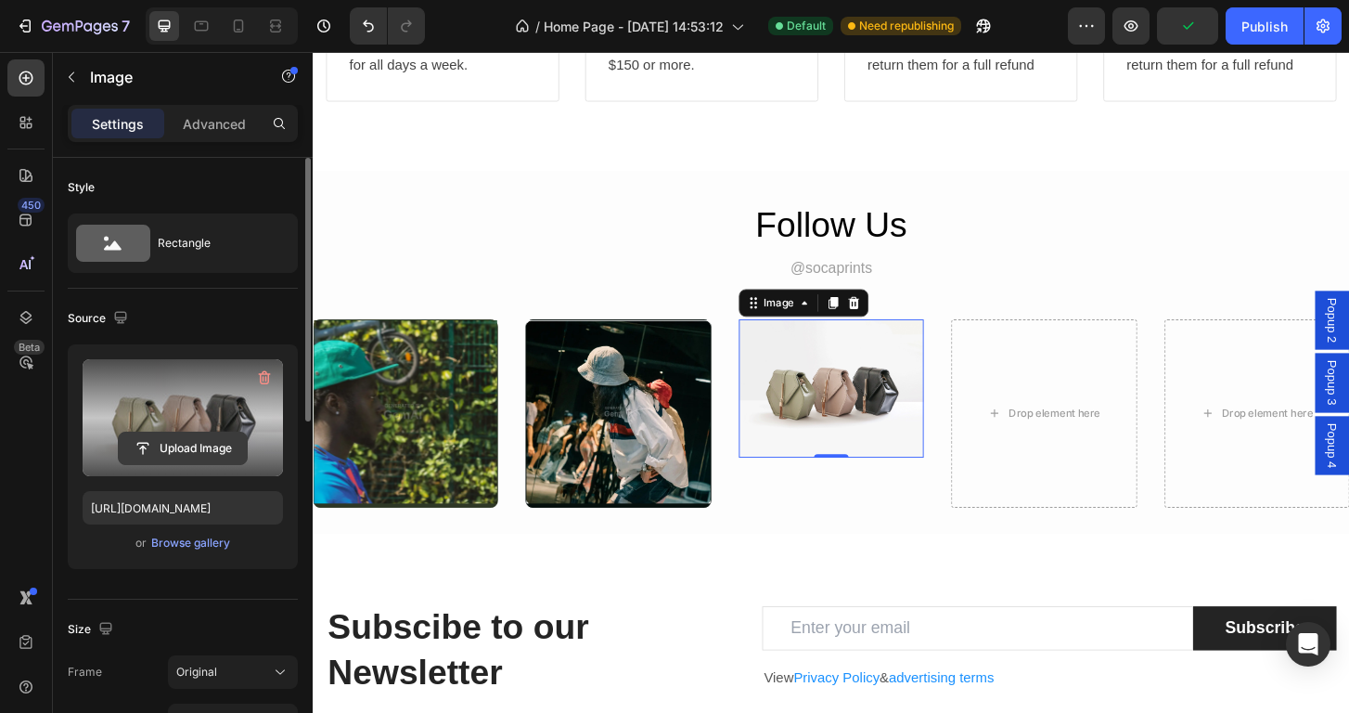
click at [164, 443] on input "file" at bounding box center [183, 448] width 128 height 32
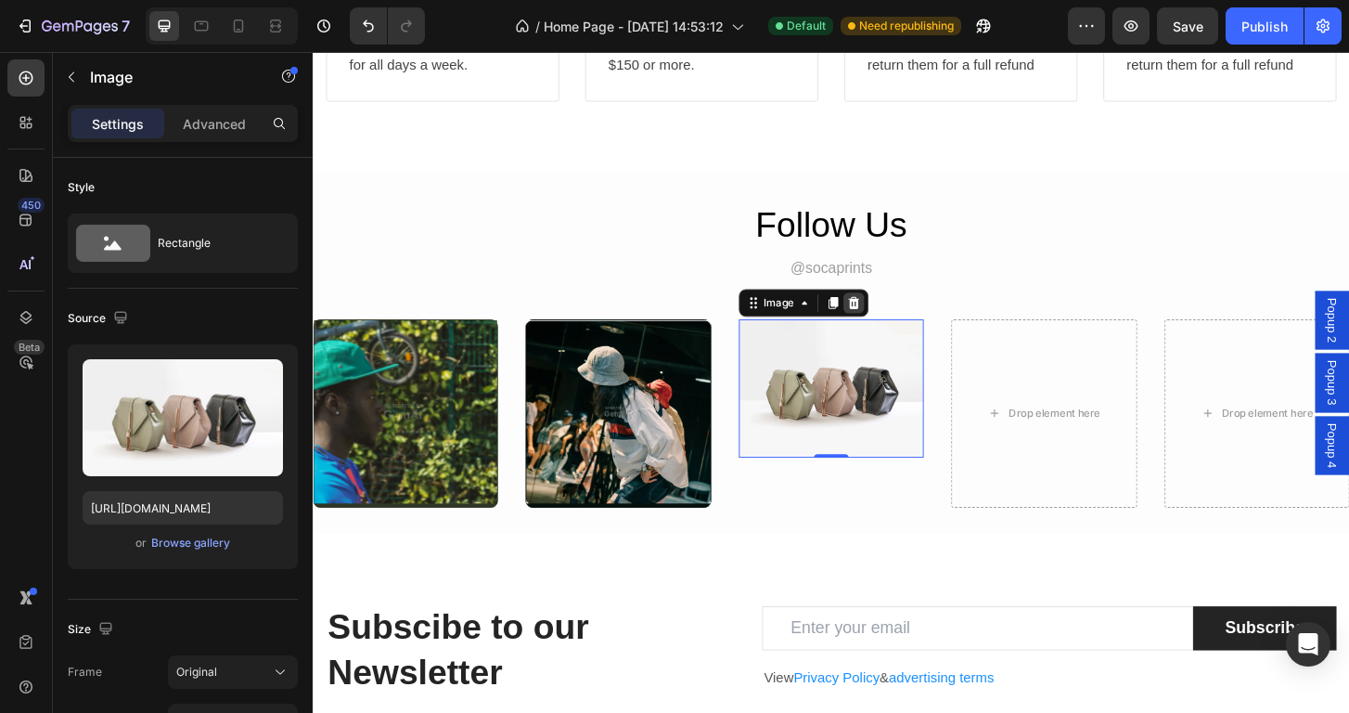
click at [893, 314] on icon at bounding box center [893, 320] width 12 height 13
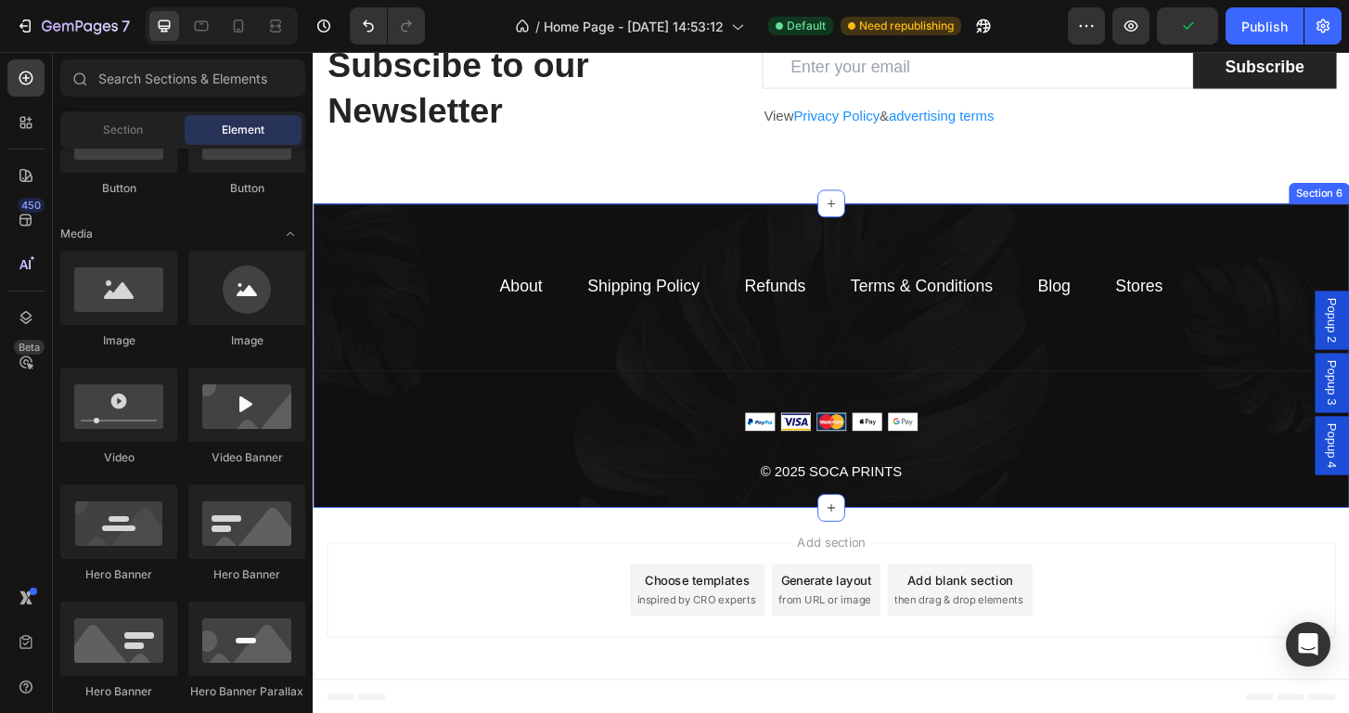
scroll to position [2872, 0]
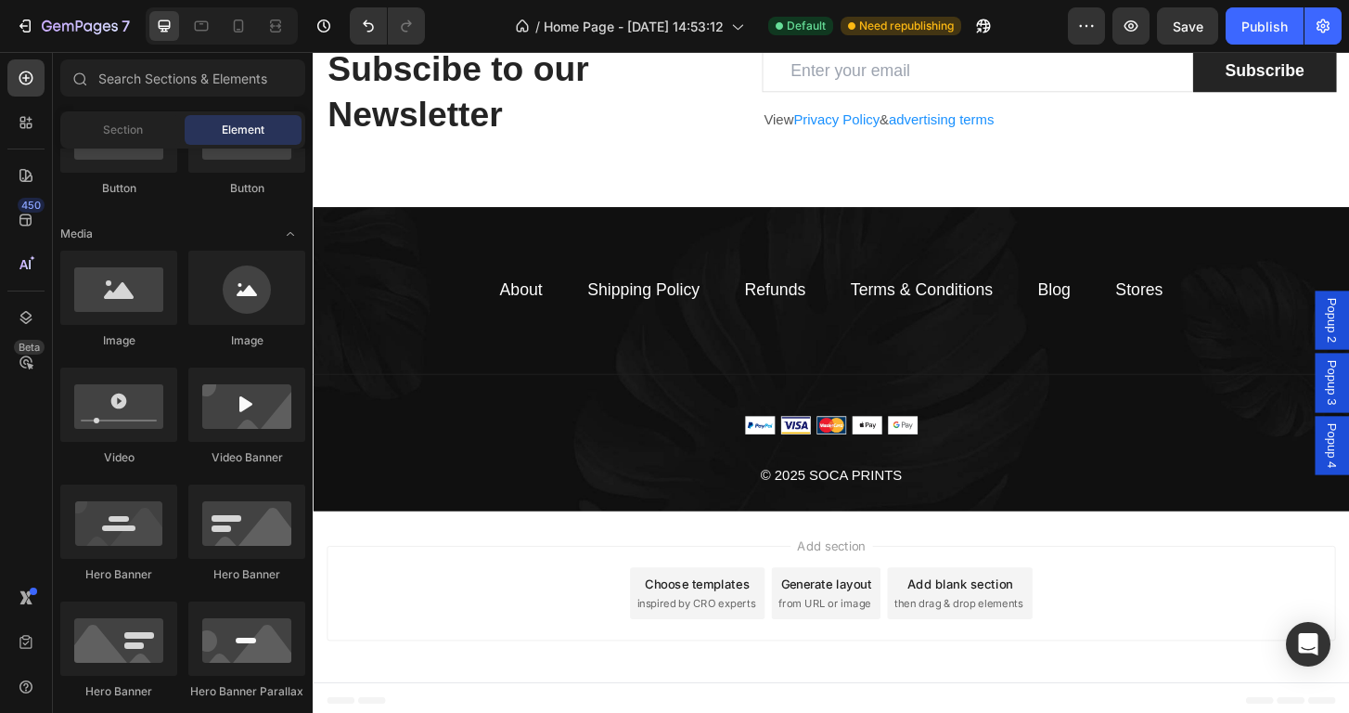
click at [1129, 636] on div "Add section Choose templates inspired by CRO experts Generate layout from URL o…" at bounding box center [869, 633] width 1084 height 102
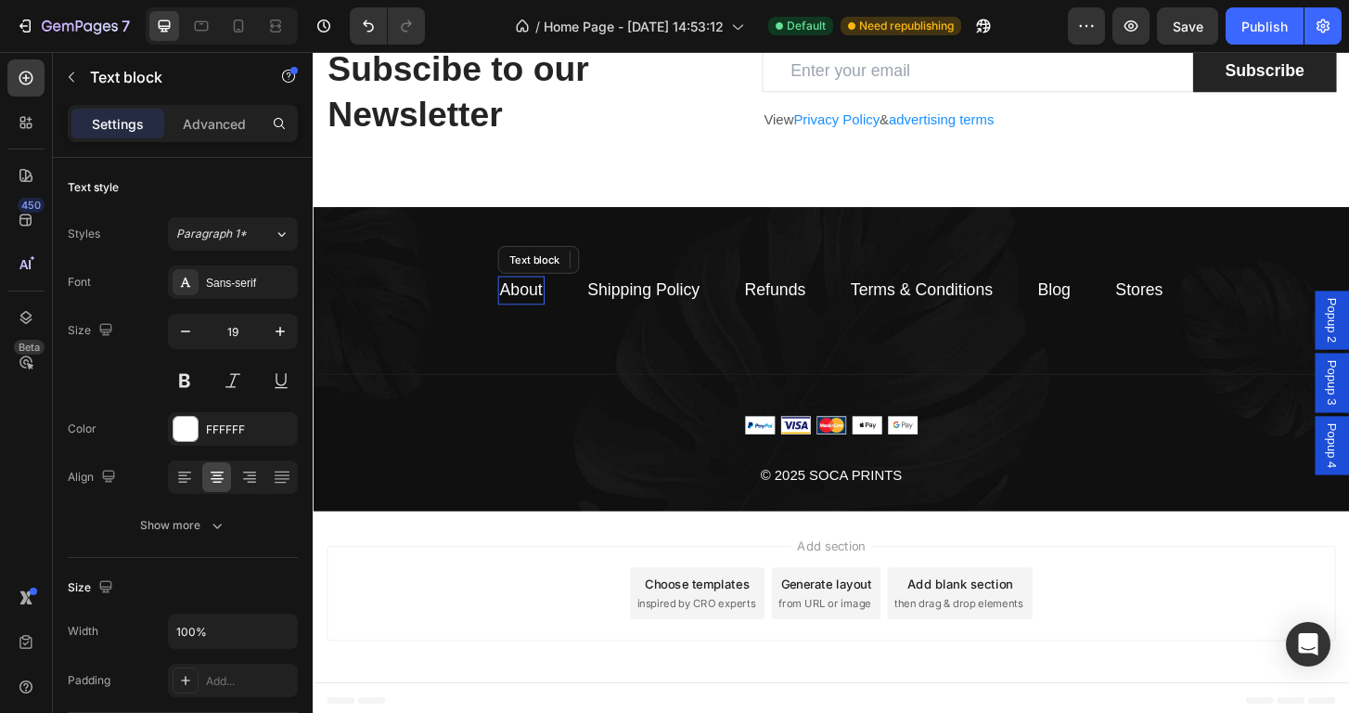
click at [542, 299] on link "About" at bounding box center [536, 306] width 46 height 19
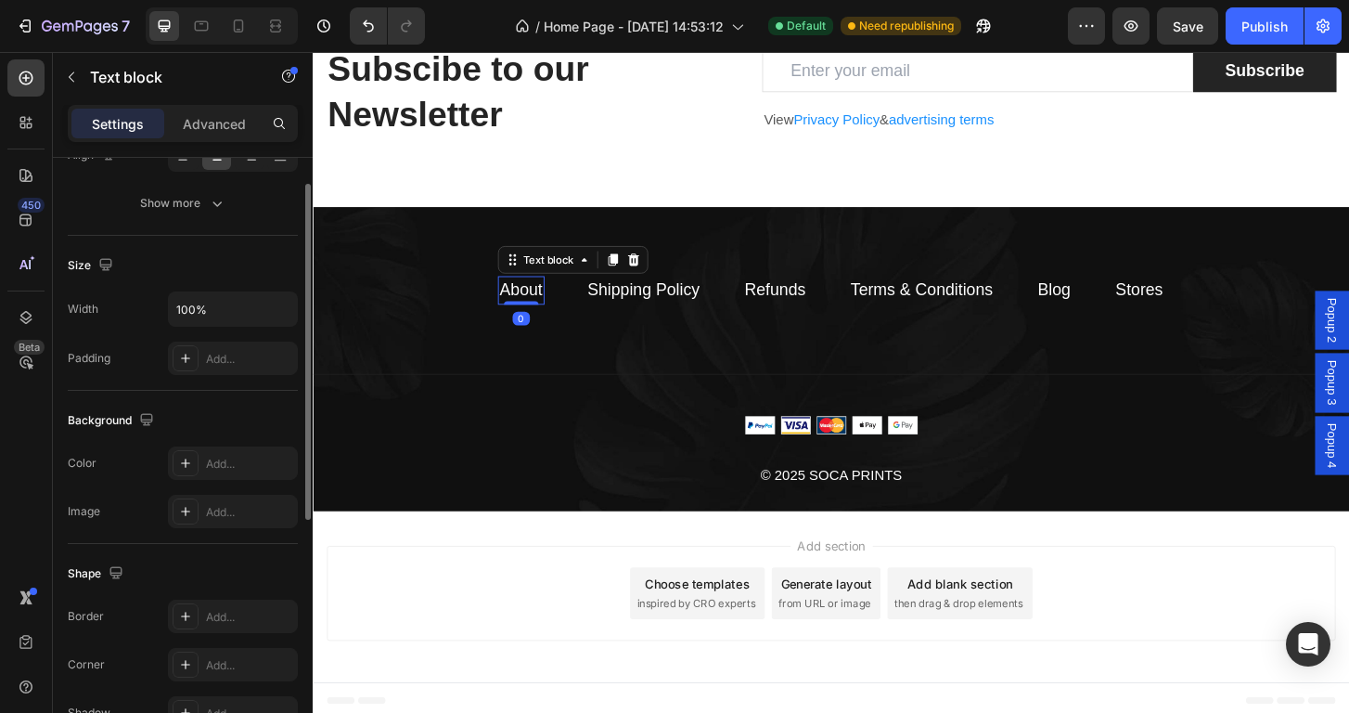
scroll to position [455, 0]
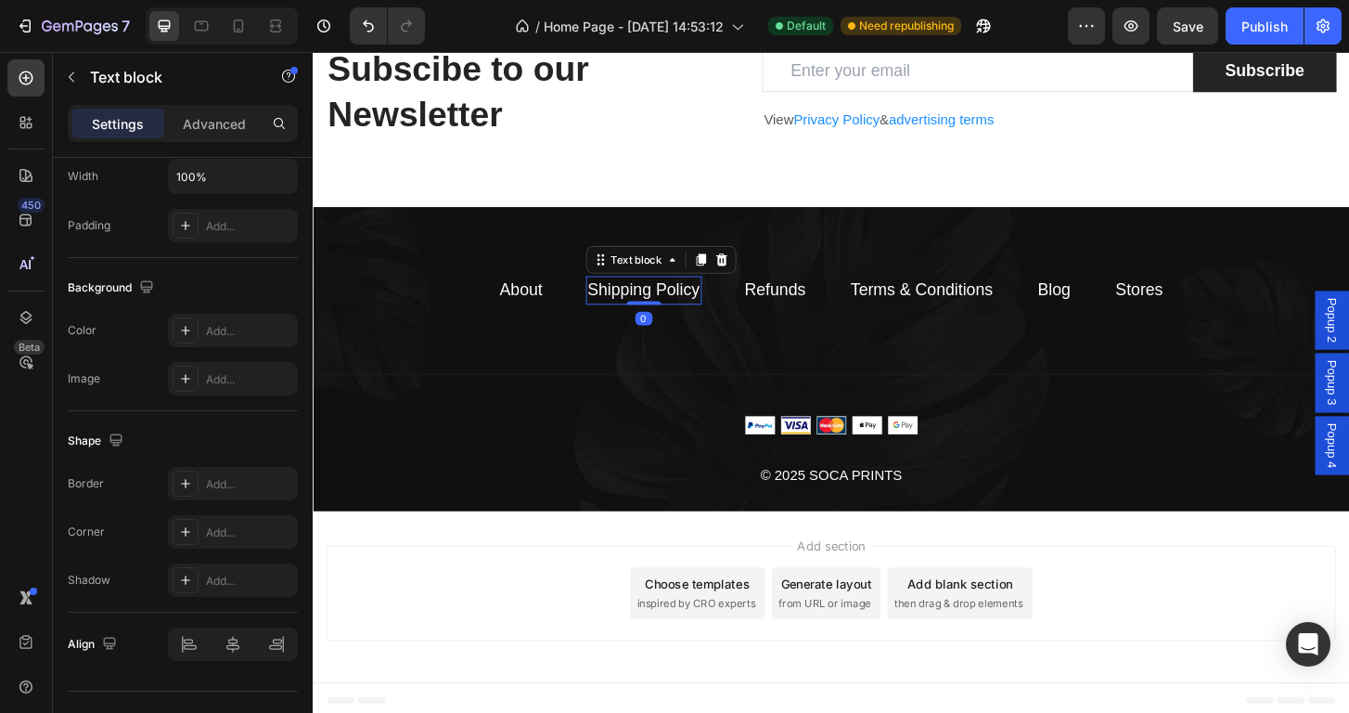
click at [674, 303] on link "Shipping Policy" at bounding box center [668, 306] width 121 height 19
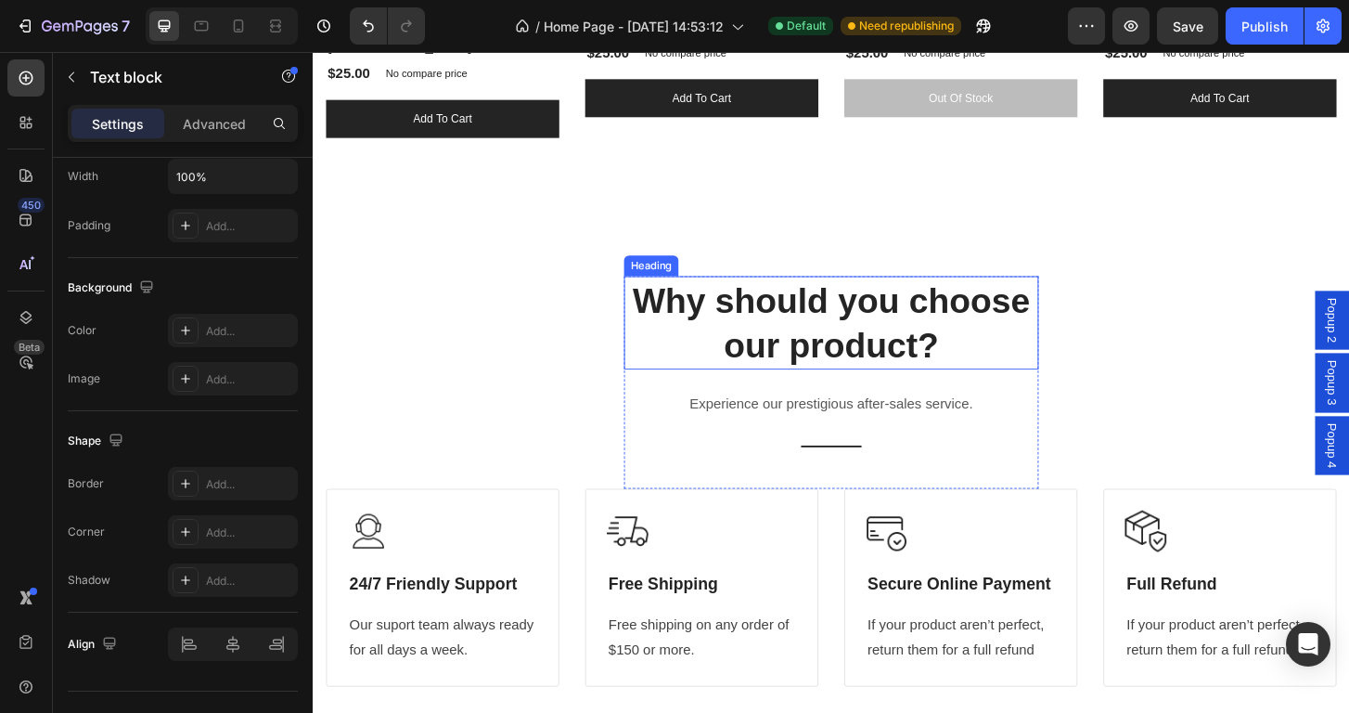
scroll to position [1680, 0]
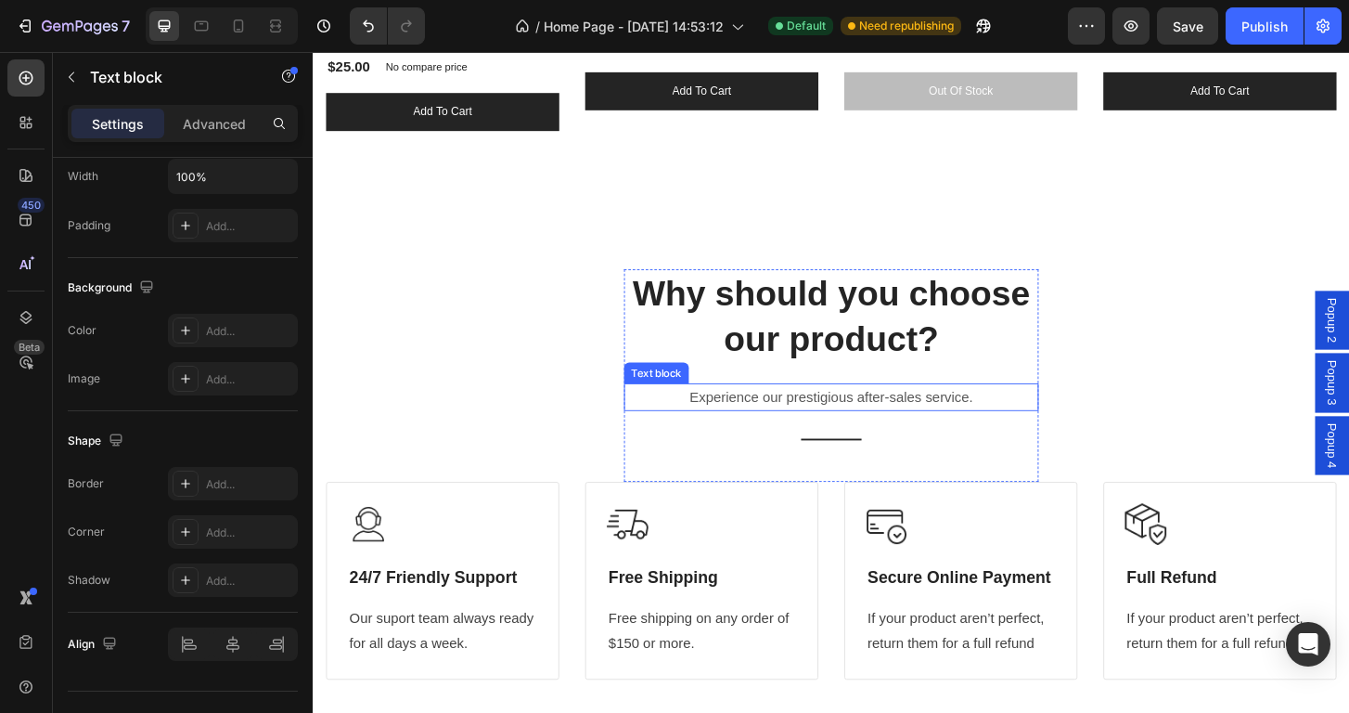
click at [868, 409] on p "Experience our prestigious after-sales service." at bounding box center [870, 422] width 442 height 27
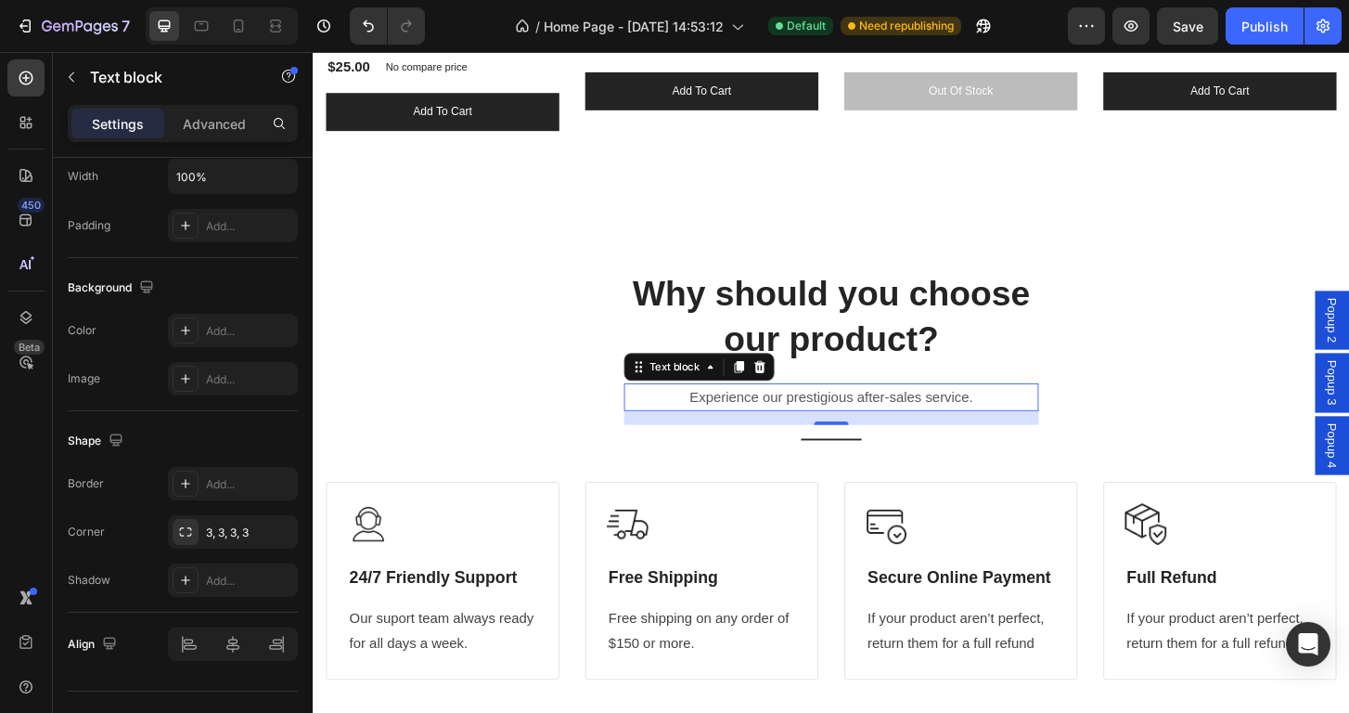
click at [978, 409] on p "Experience our prestigious after-sales service." at bounding box center [870, 422] width 442 height 27
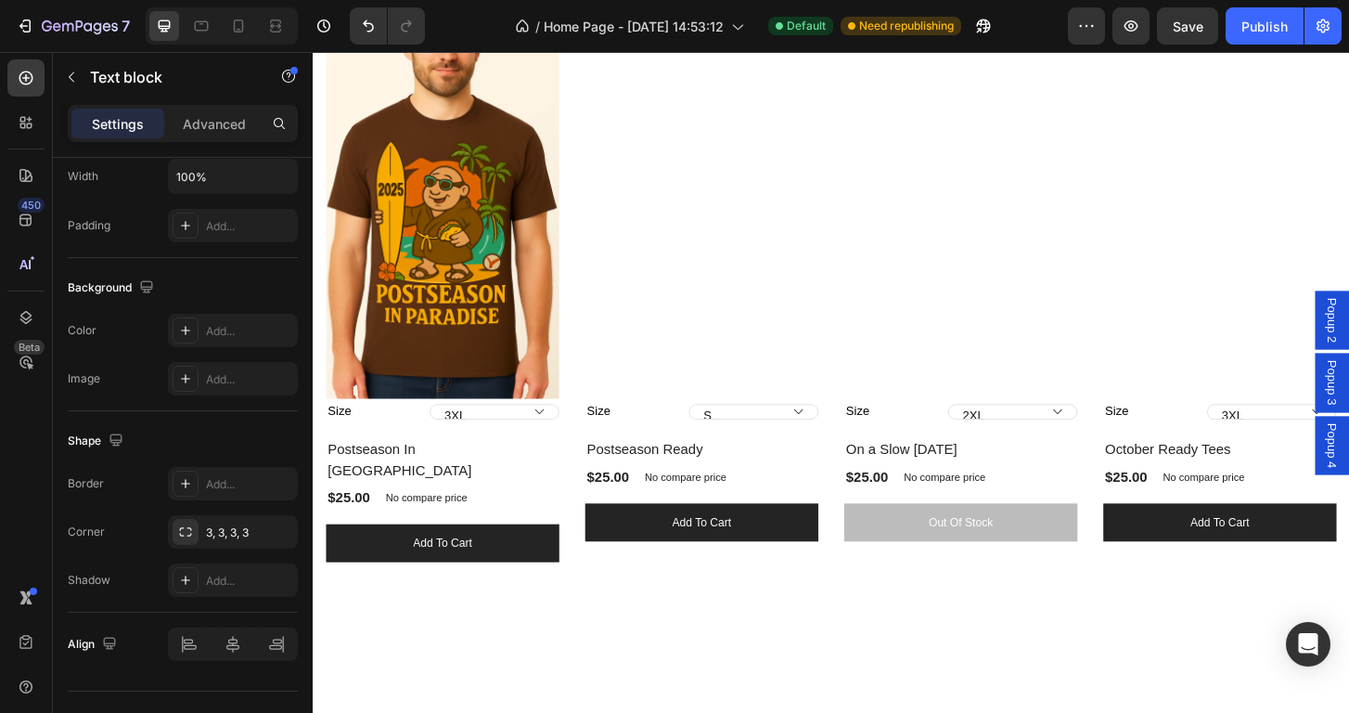
scroll to position [1287, 0]
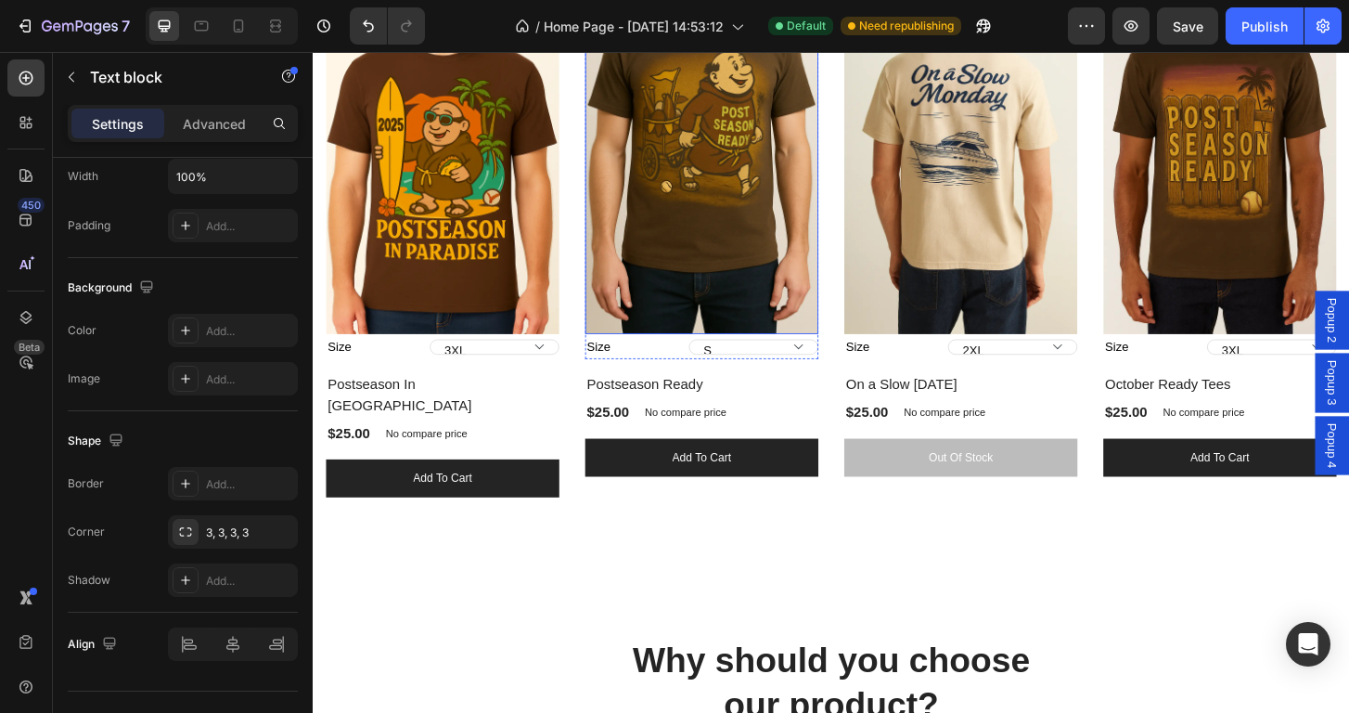
click at [693, 284] on img at bounding box center [730, 167] width 250 height 376
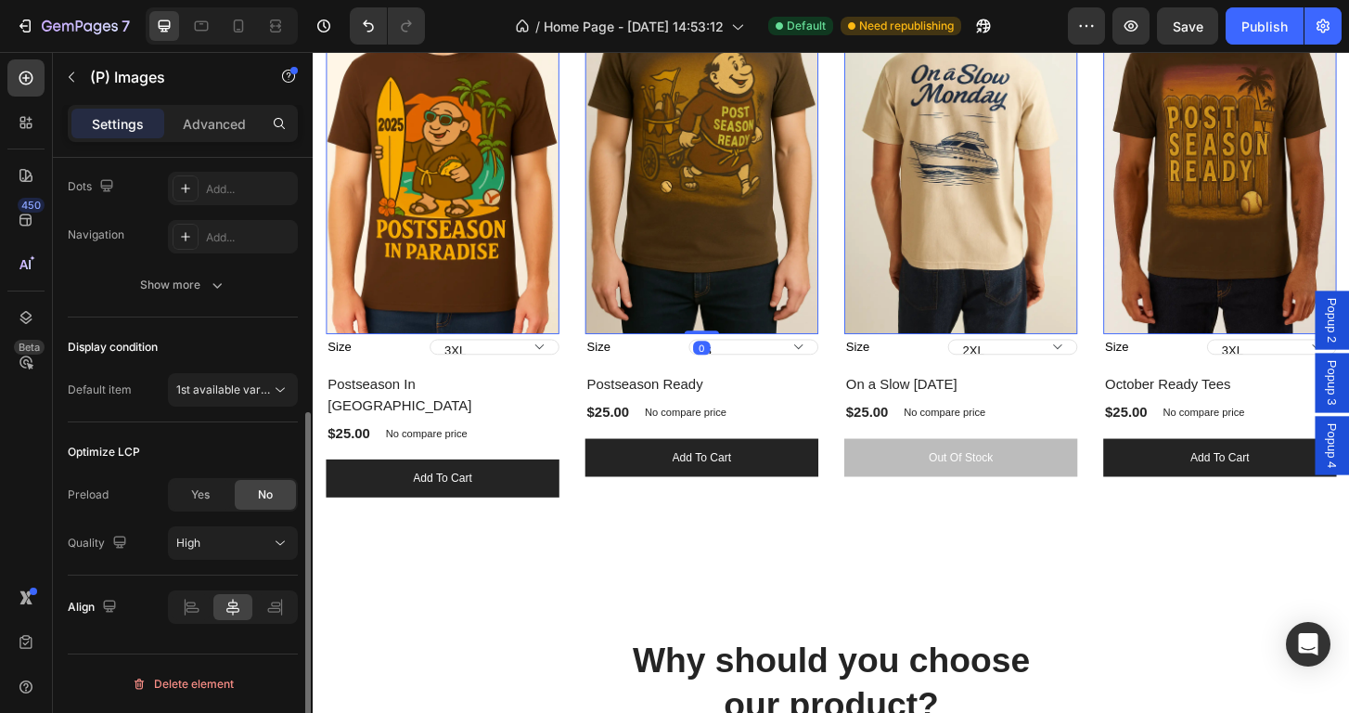
scroll to position [0, 0]
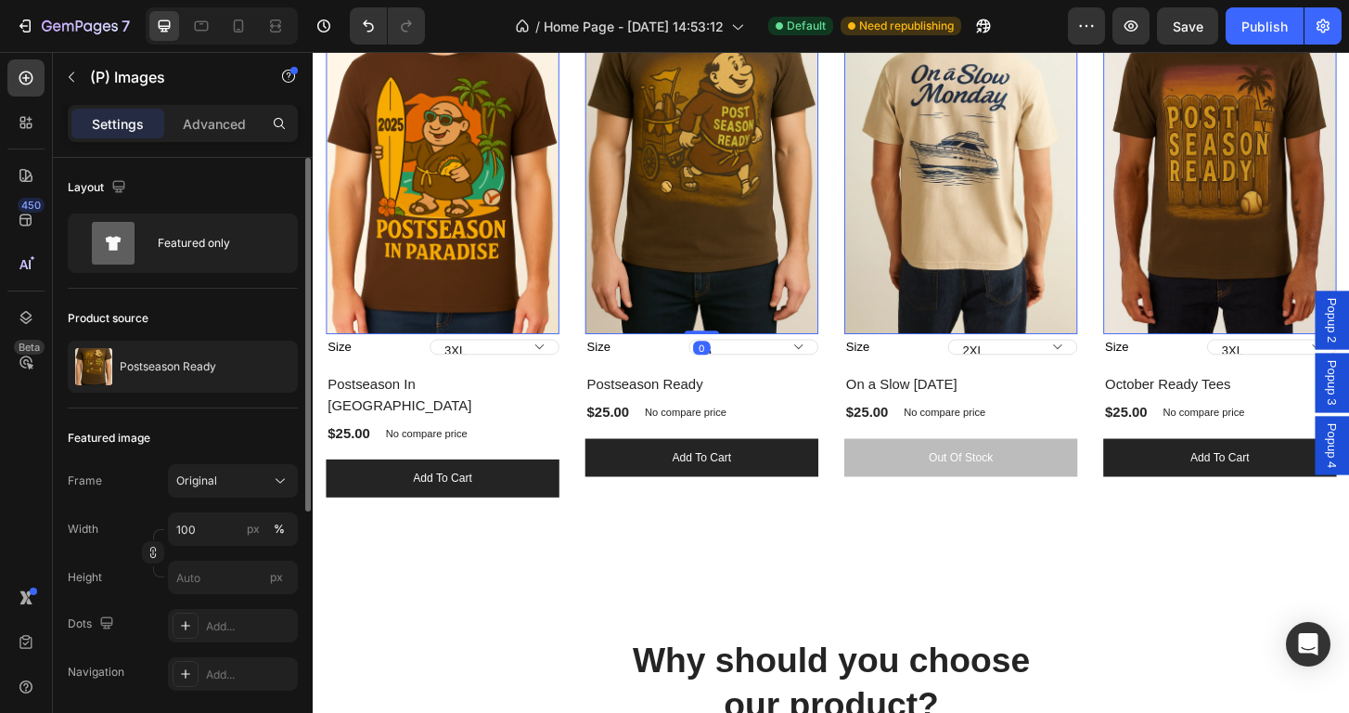
click at [687, 289] on img at bounding box center [730, 167] width 250 height 376
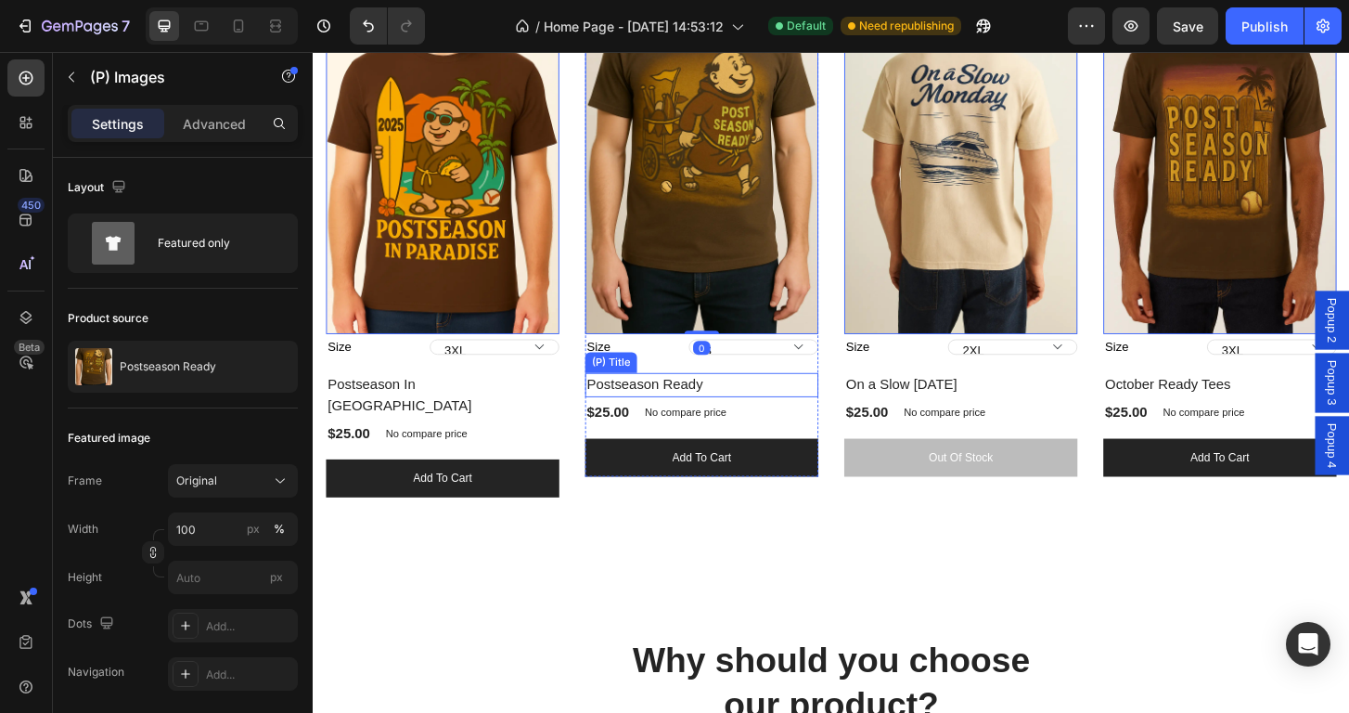
click at [667, 408] on h2 "Postseason Ready" at bounding box center [730, 409] width 250 height 26
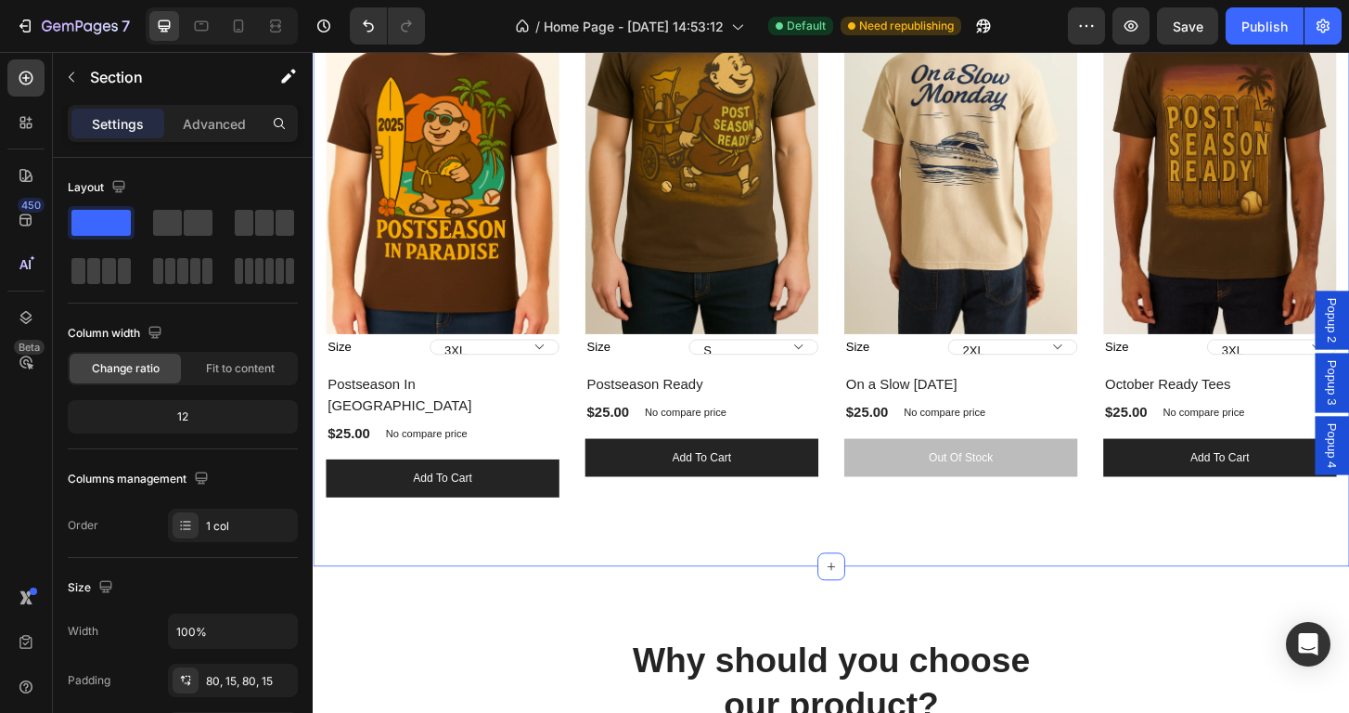
click at [635, 528] on div "Explore Our Best Sellers Heading Row (P) Images Size 3XL 2XL XL L M S (P) Varia…" at bounding box center [869, 210] width 1113 height 788
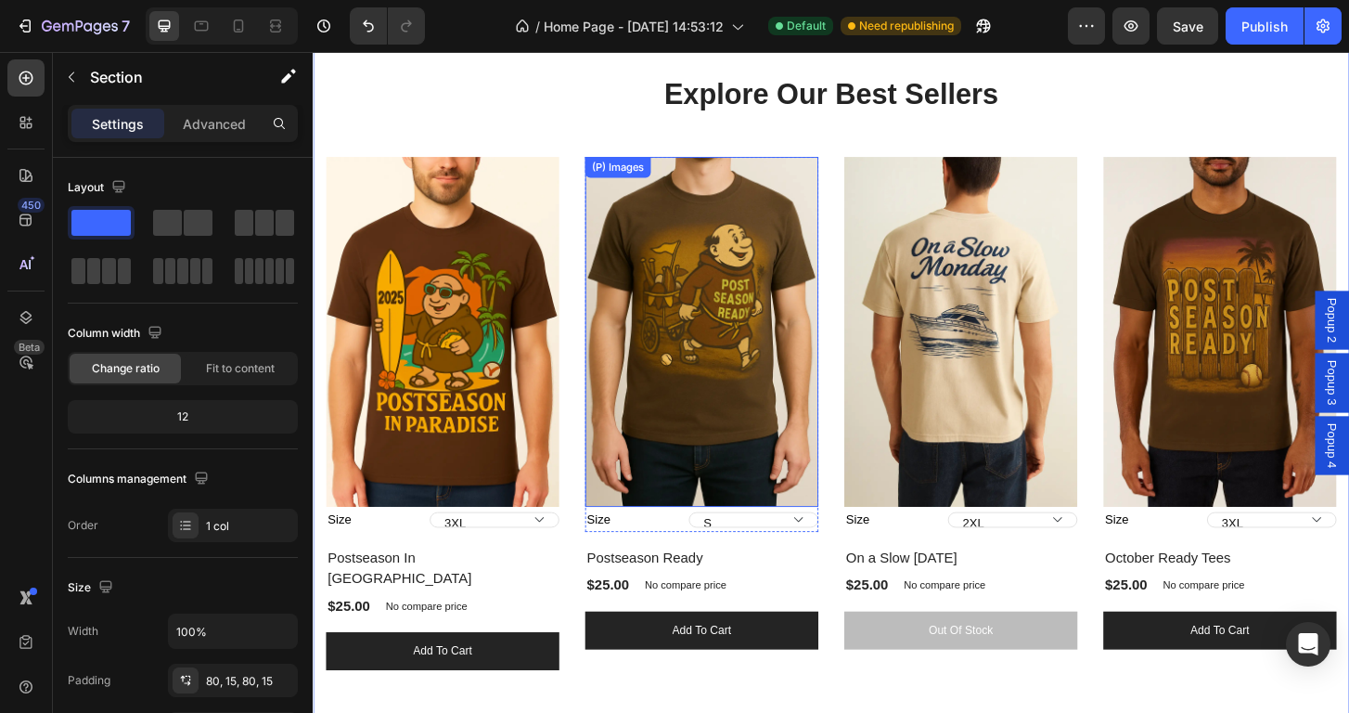
scroll to position [1095, 0]
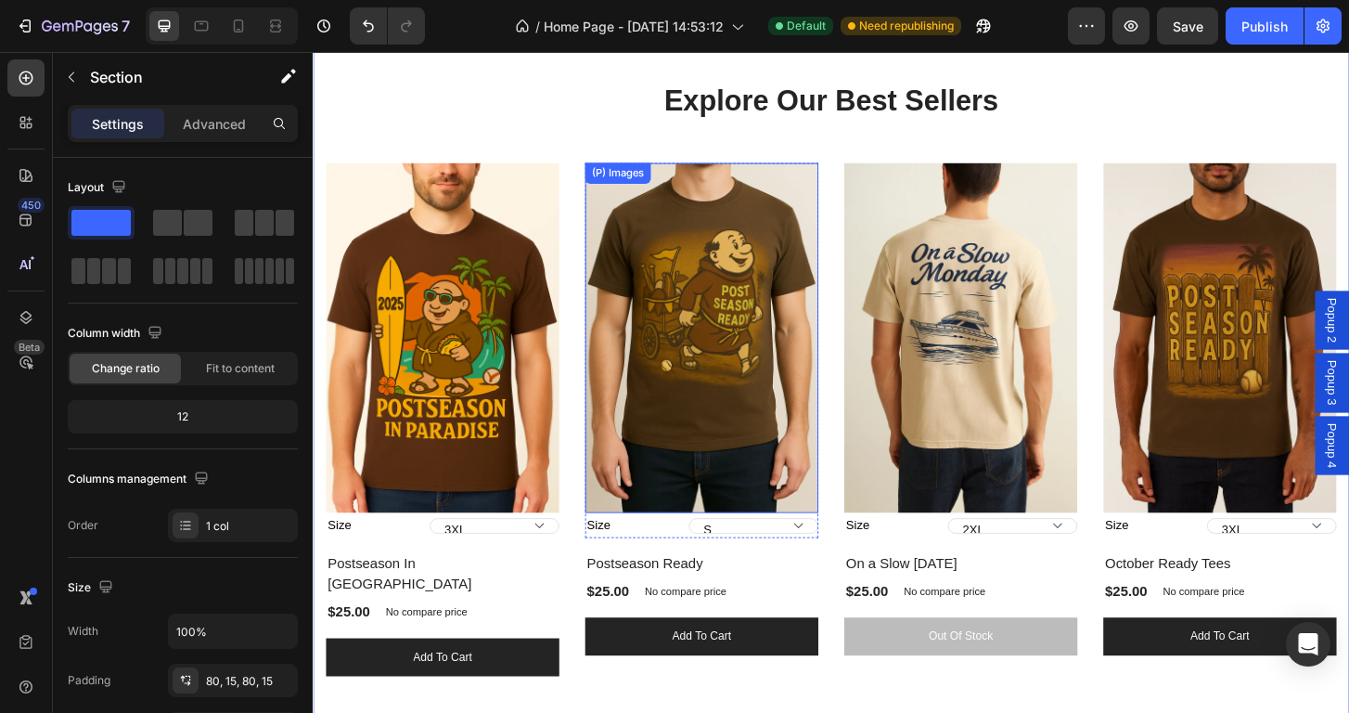
click at [765, 316] on img at bounding box center [730, 359] width 250 height 376
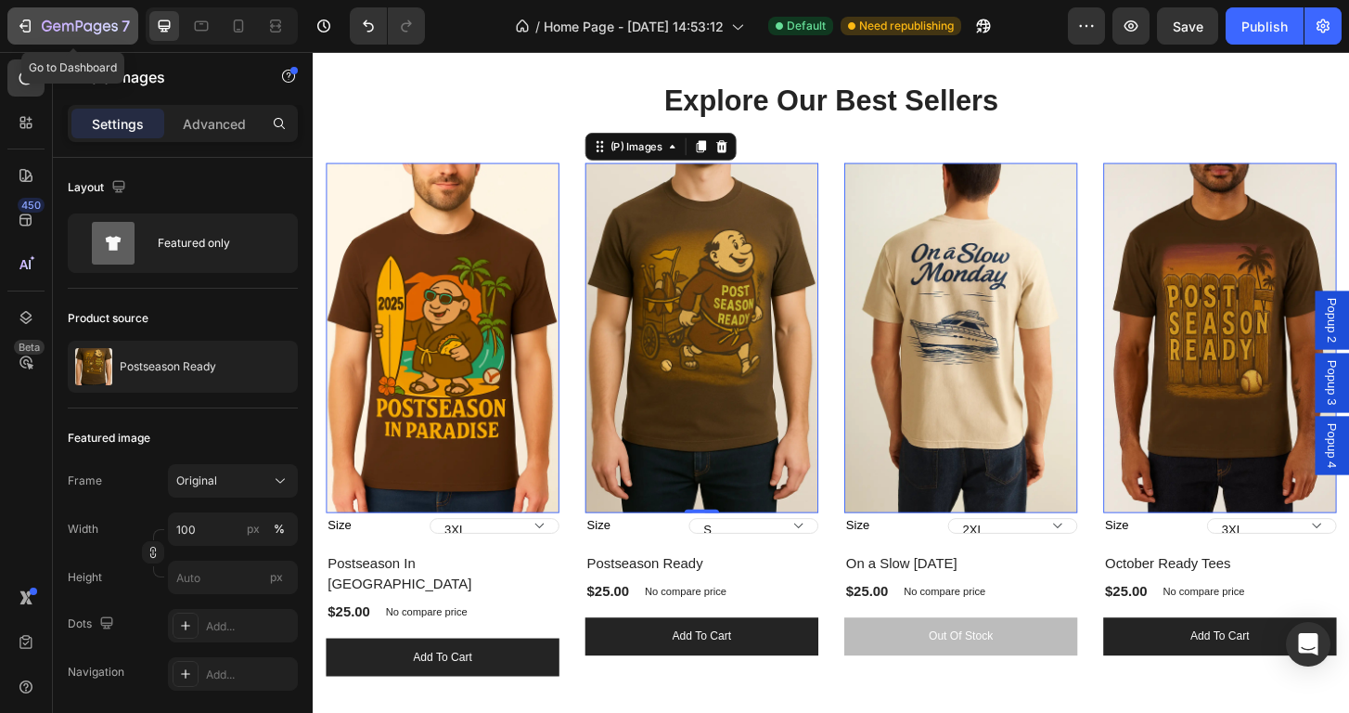
click at [30, 14] on button "7" at bounding box center [72, 25] width 131 height 37
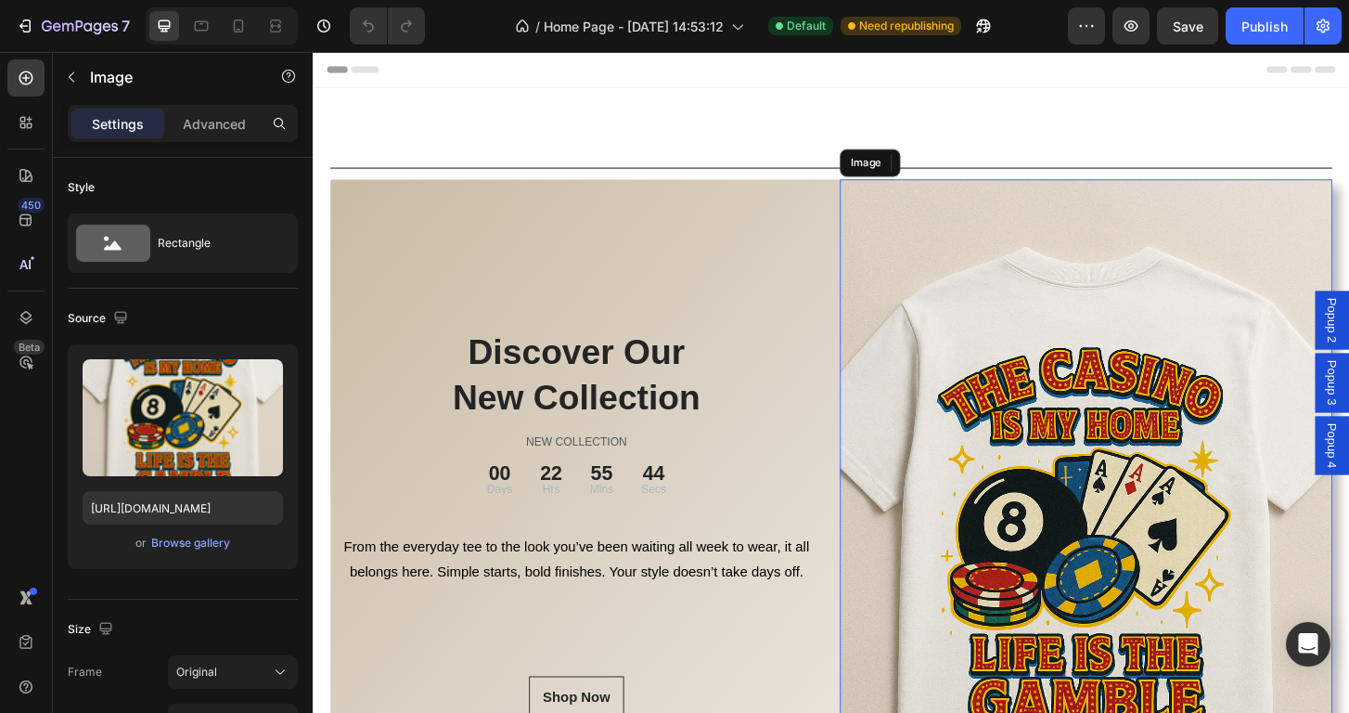
click at [1100, 390] on img at bounding box center [1143, 584] width 529 height 793
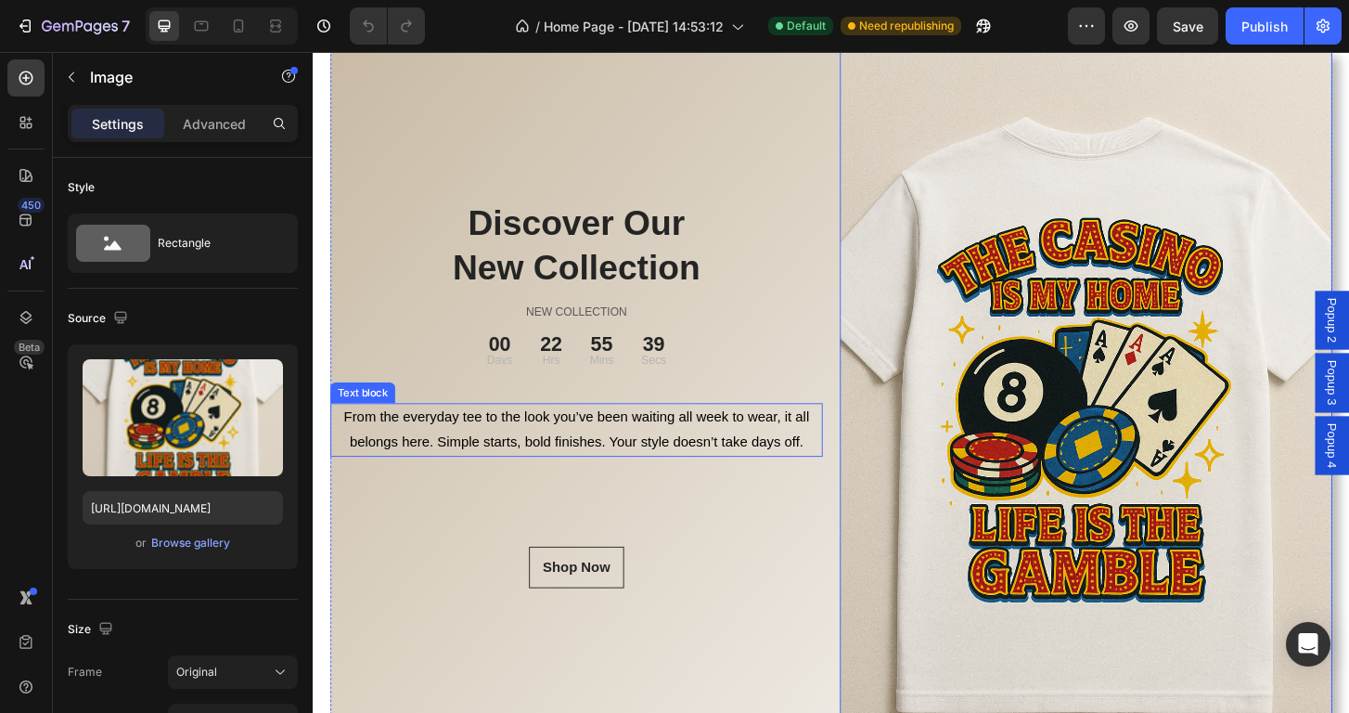
scroll to position [234, 0]
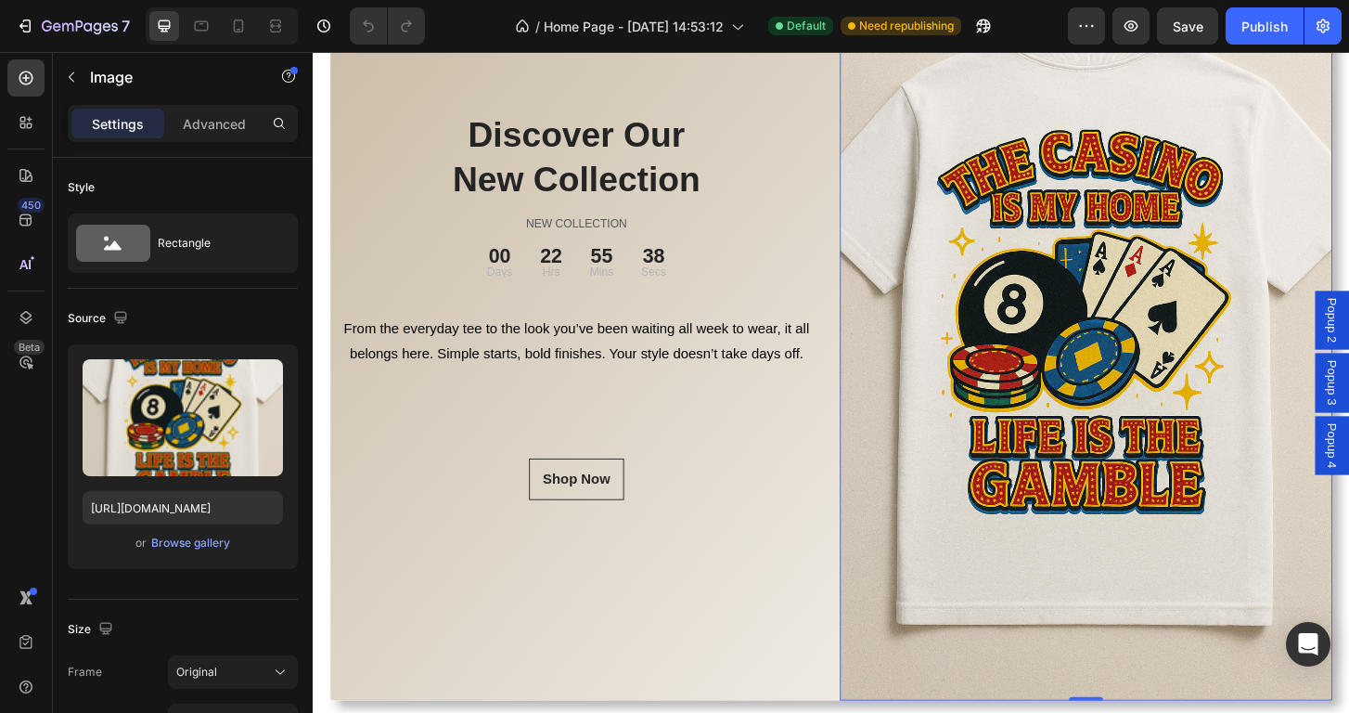
click at [1130, 541] on img at bounding box center [1143, 351] width 529 height 793
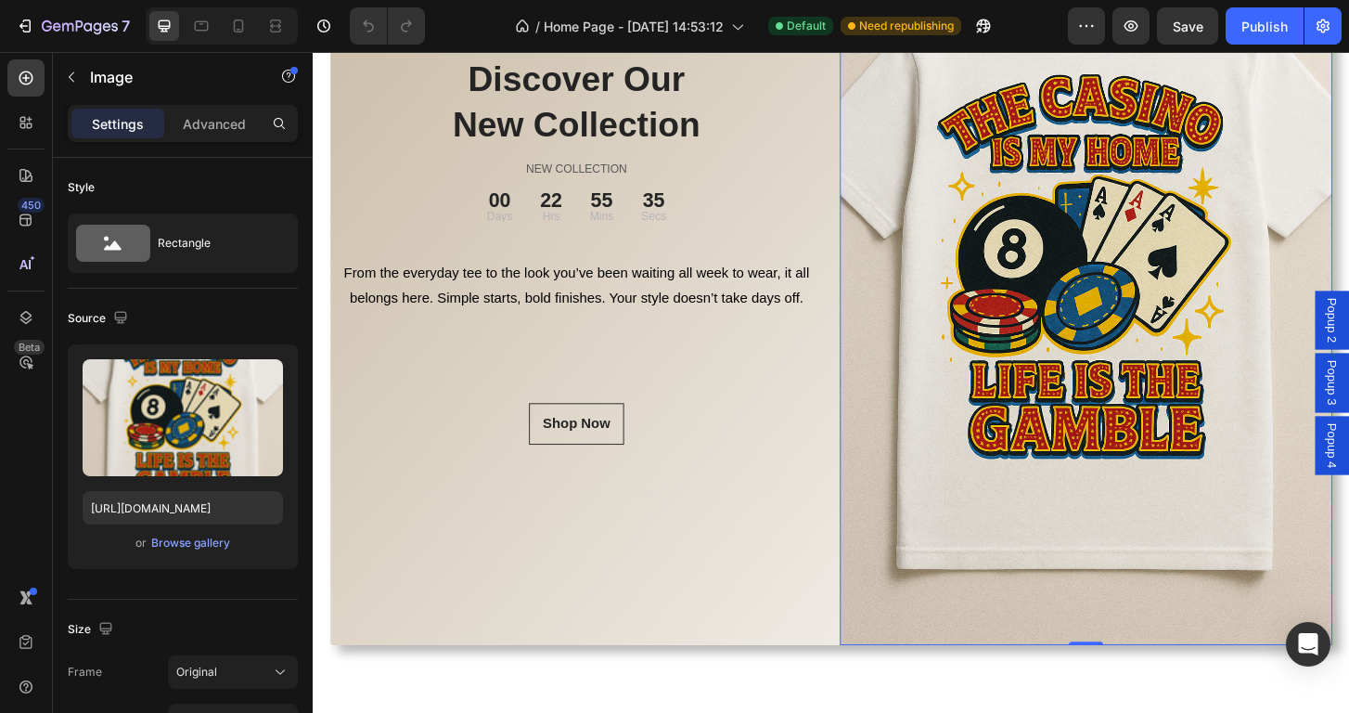
scroll to position [333, 0]
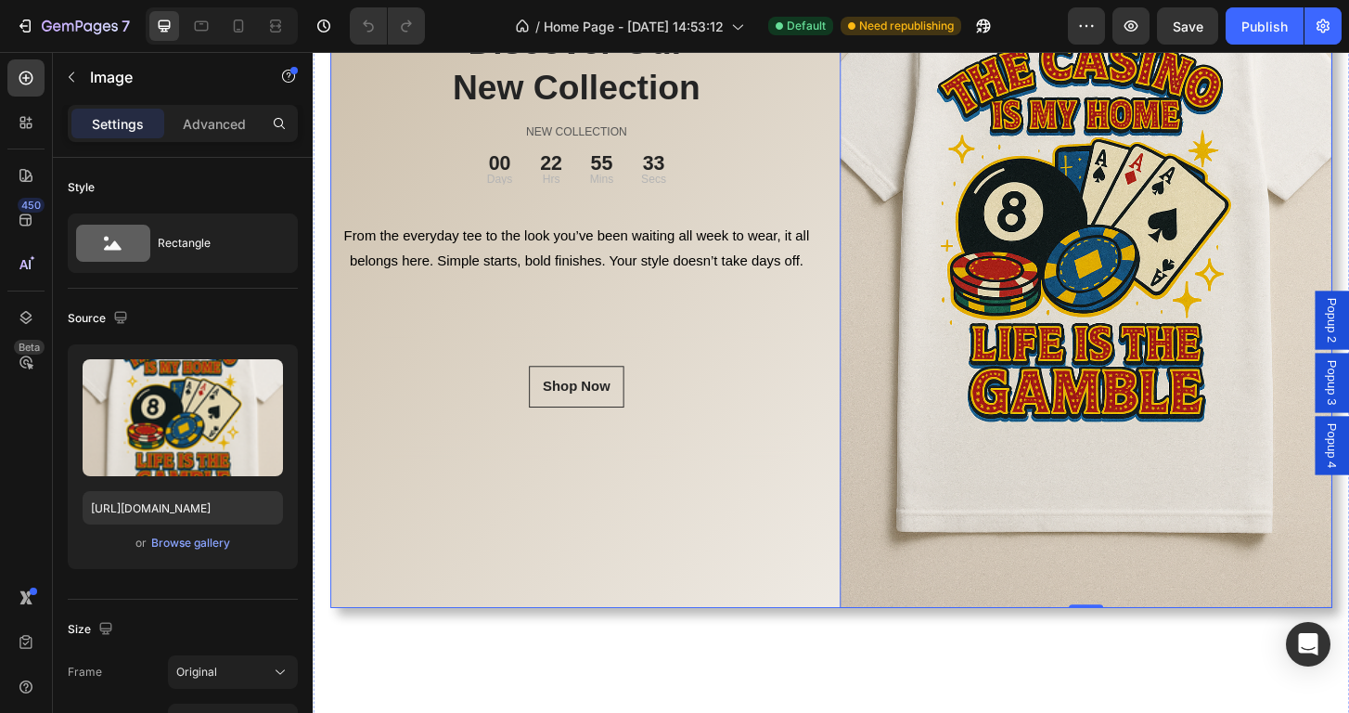
click at [817, 599] on div "Discover Our New Collection Heading NEW COLLECTION Text block 00 Days 22 Hrs 55…" at bounding box center [595, 251] width 529 height 793
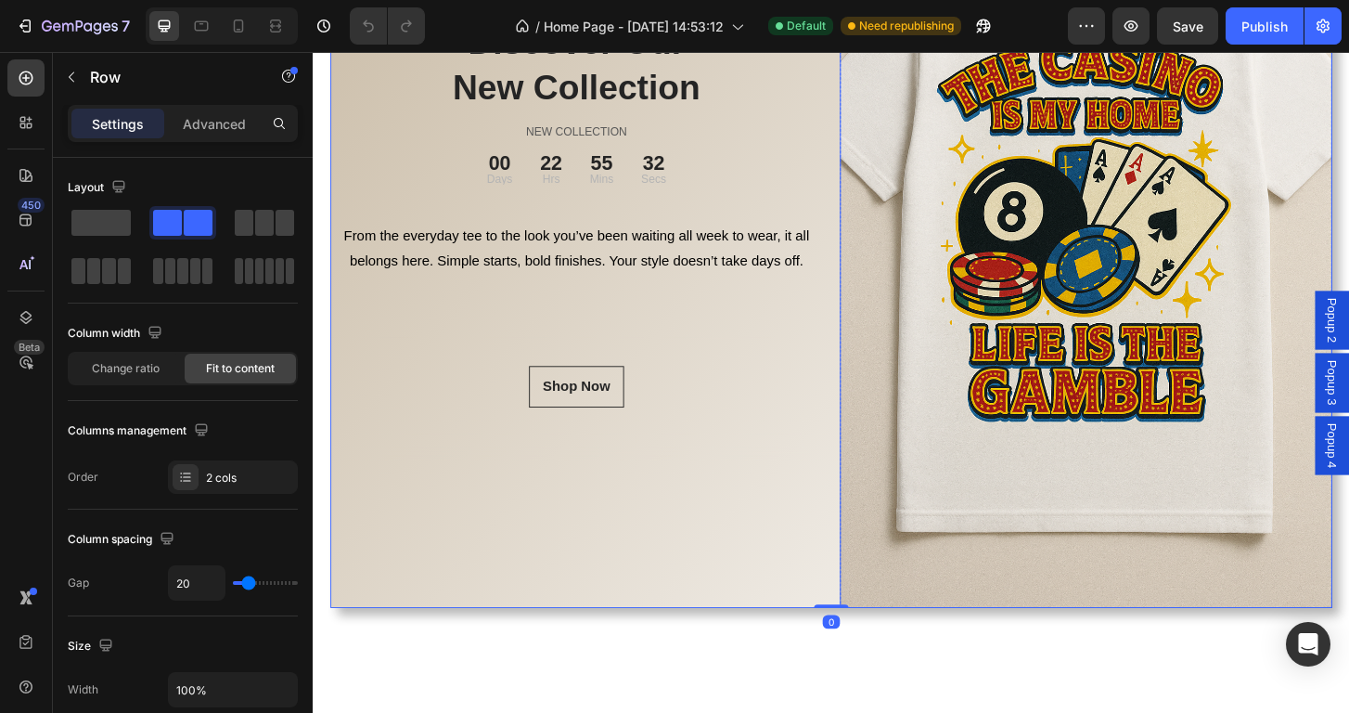
click at [972, 592] on img at bounding box center [1143, 251] width 529 height 793
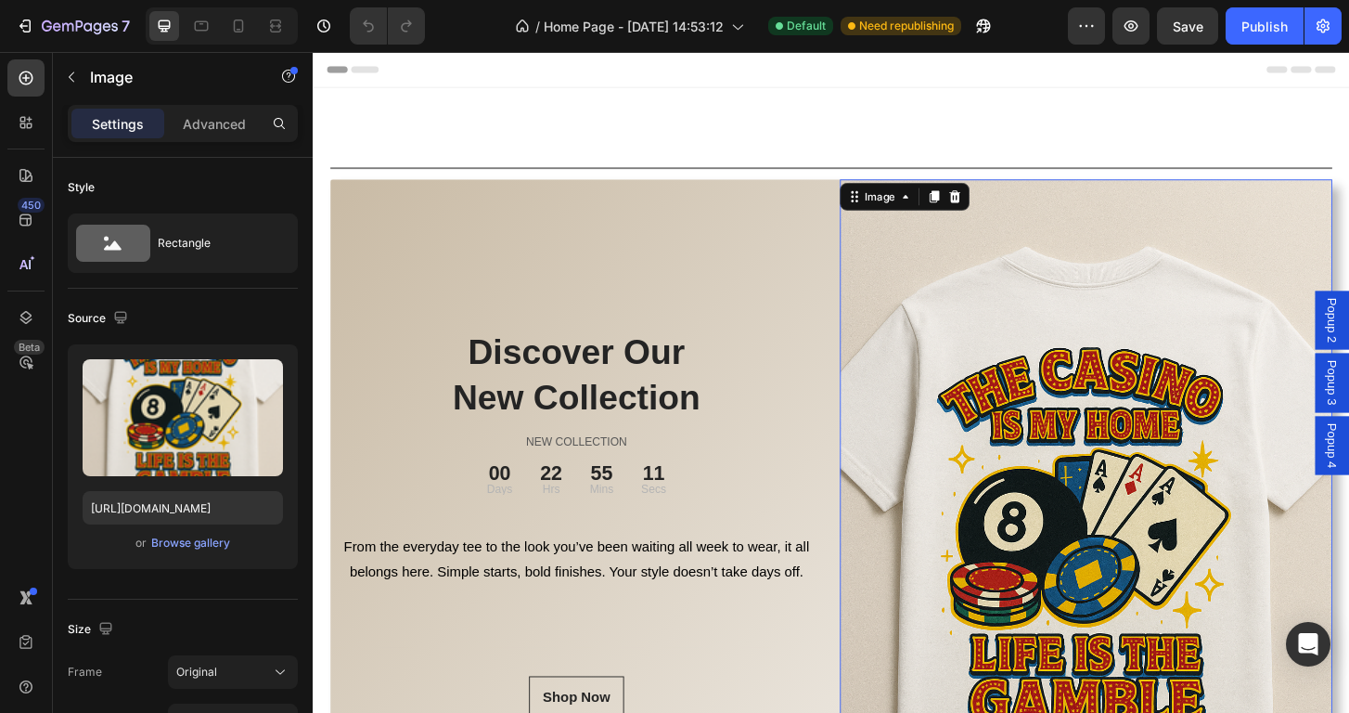
scroll to position [0, 0]
drag, startPoint x: 1187, startPoint y: 427, endPoint x: 827, endPoint y: 135, distance: 463.7
click at [827, 135] on div "Title Line Discover Our New Collection Heading NEW COLLECTION Text block 00 Day…" at bounding box center [869, 596] width 1113 height 1013
